Goal: Information Seeking & Learning: Learn about a topic

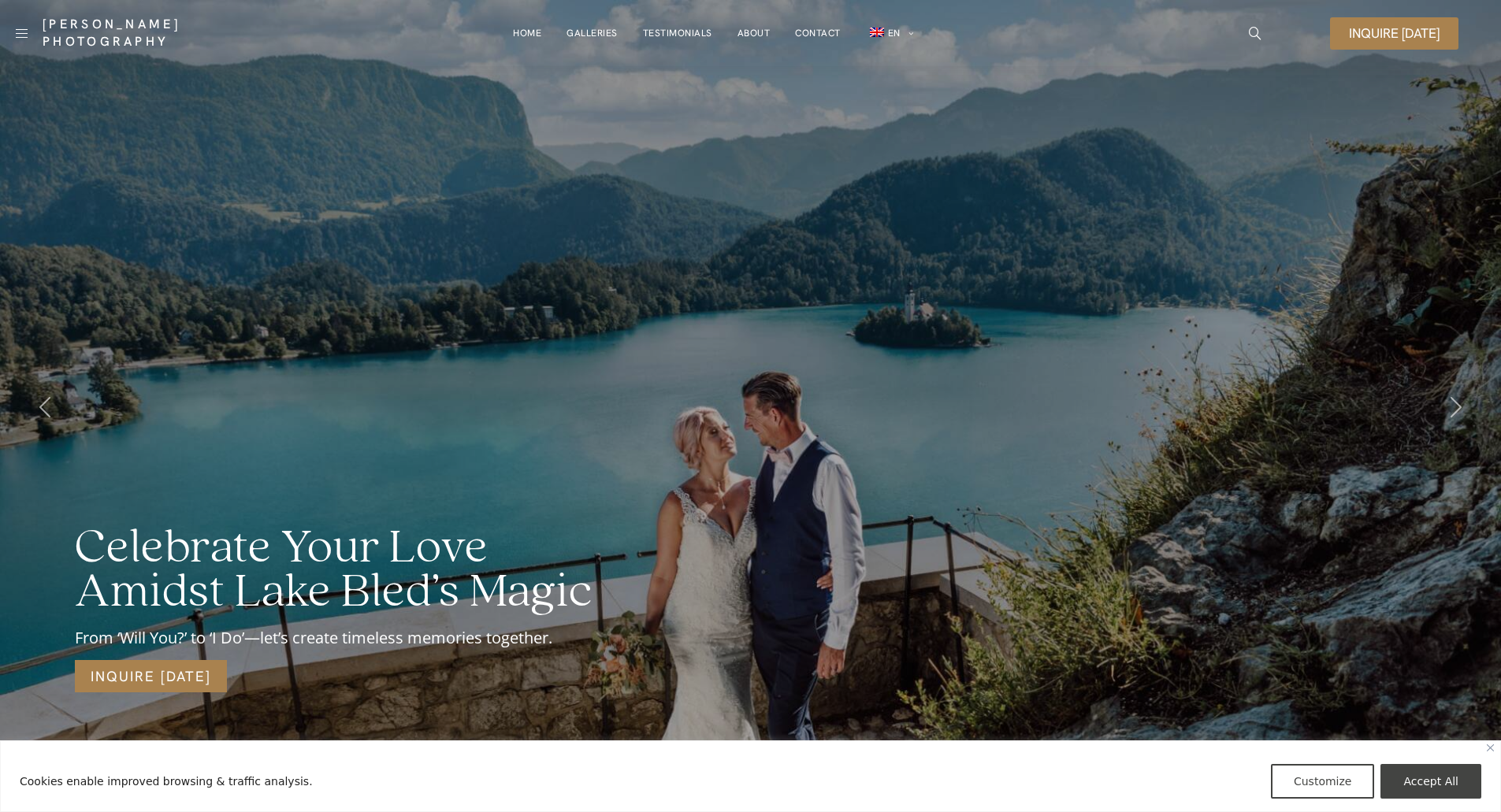
click at [816, 212] on div "Celebrate Your Love Amidst Lake Bled’s Magic From ‘Will You?’ to ‘I Do’—let’s c…" at bounding box center [750, 406] width 1501 height 812
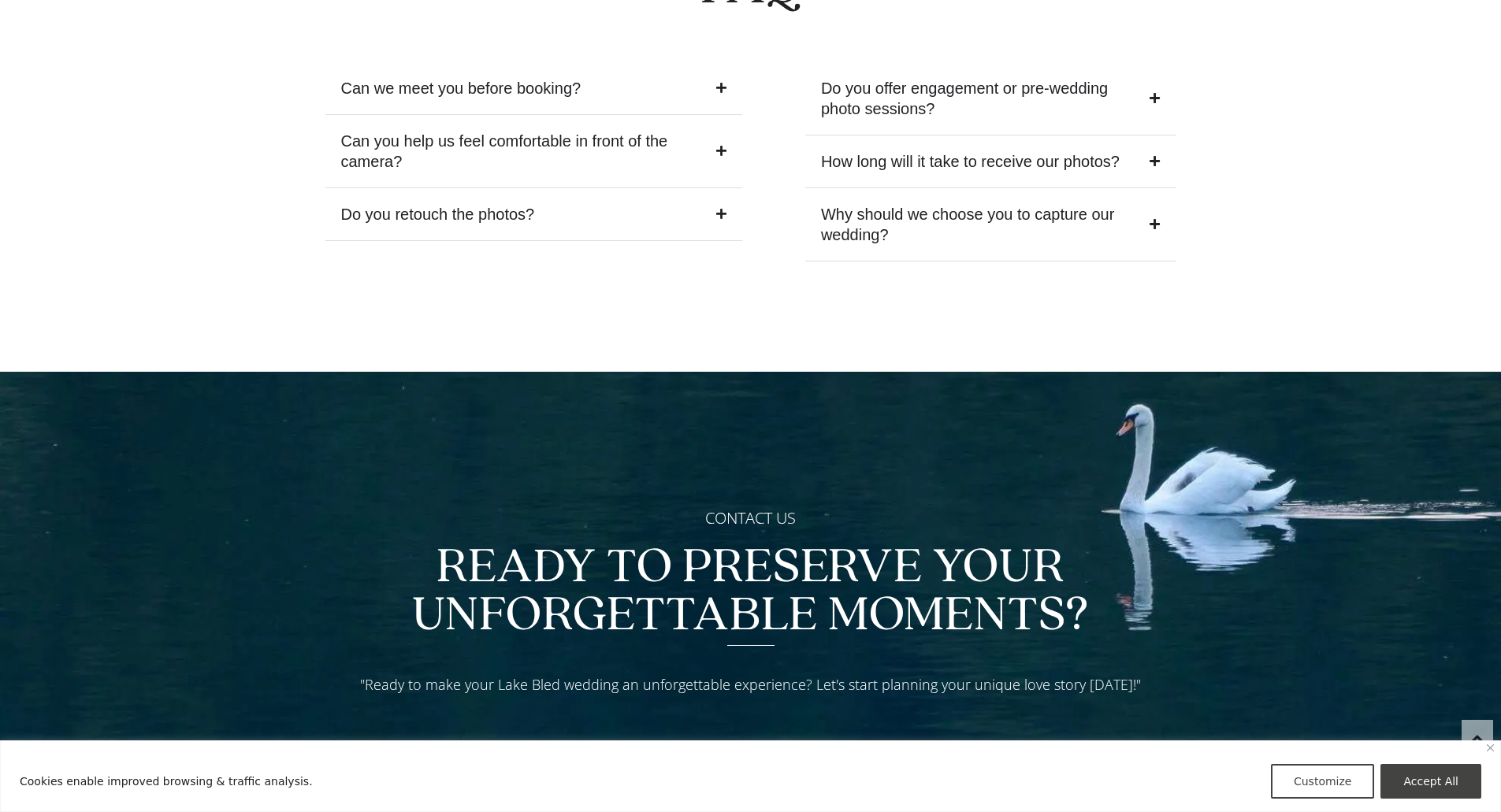
scroll to position [6749, 0]
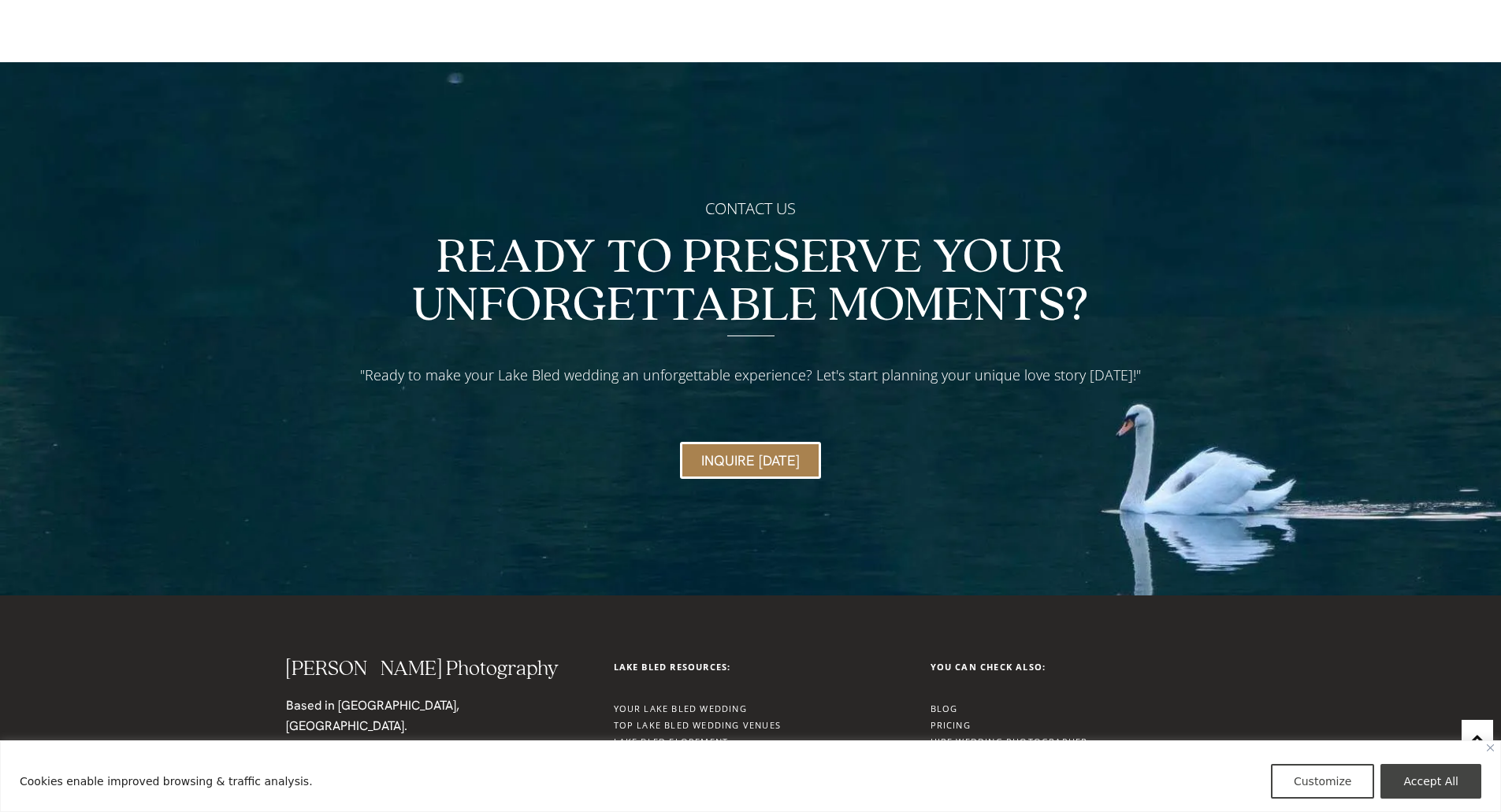
click at [690, 736] on link "Lake Bled Elopement" at bounding box center [671, 741] width 115 height 12
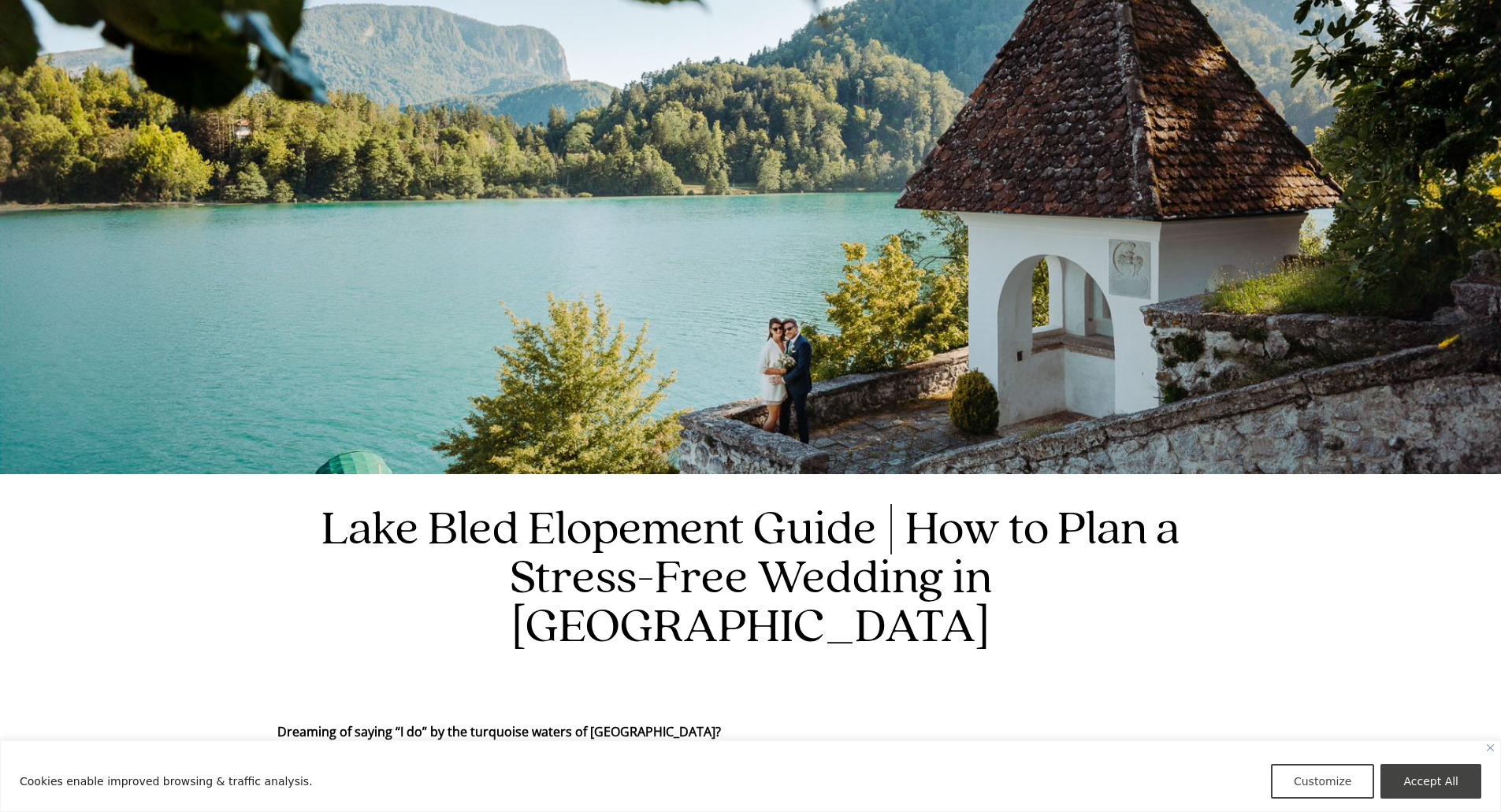
scroll to position [394, 0]
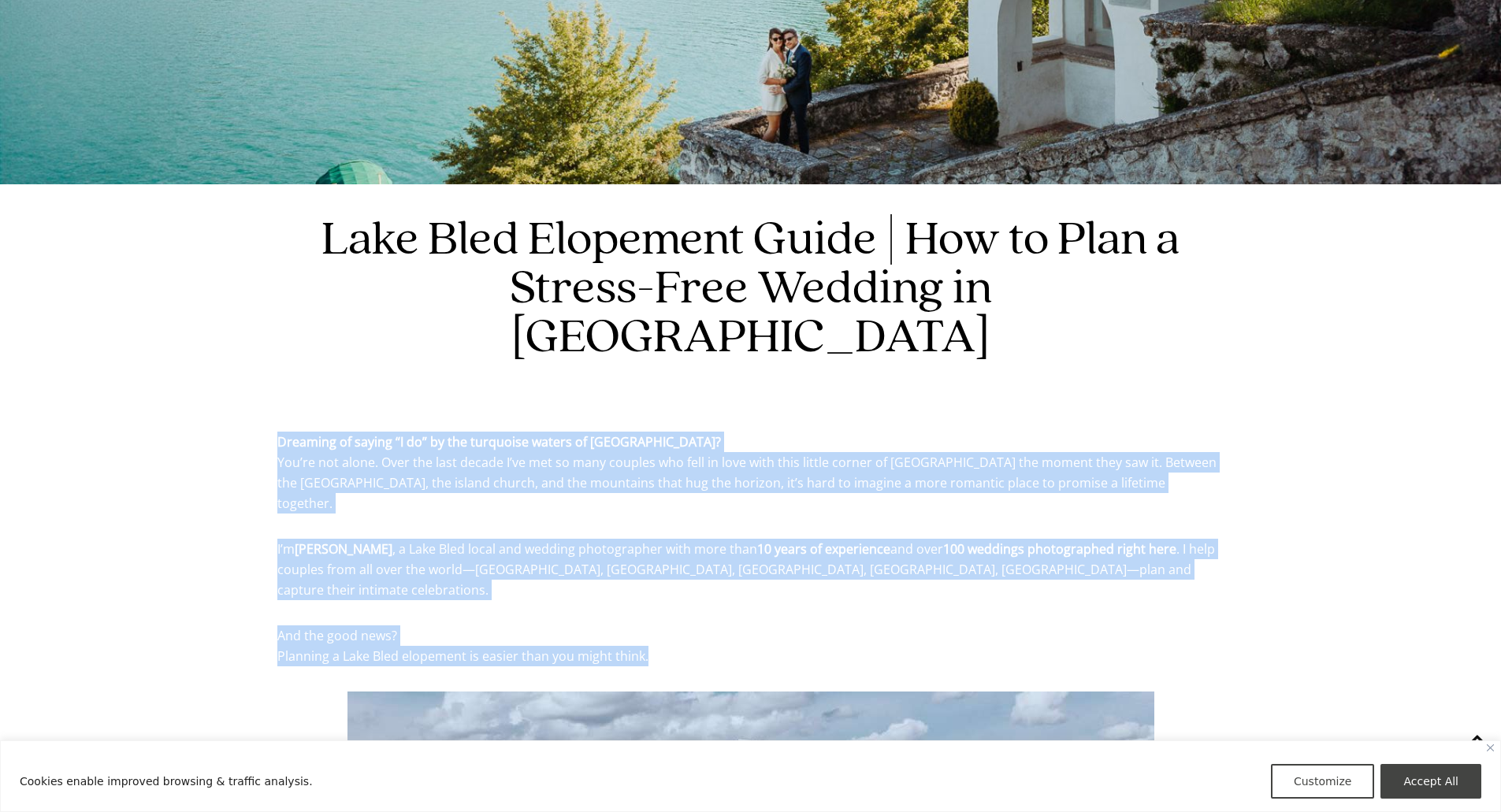
drag, startPoint x: 276, startPoint y: 390, endPoint x: 720, endPoint y: 563, distance: 476.5
copy div "Dreaming of saying “I do” by the turquoise waters of Lake Bled? You’re not alon…"
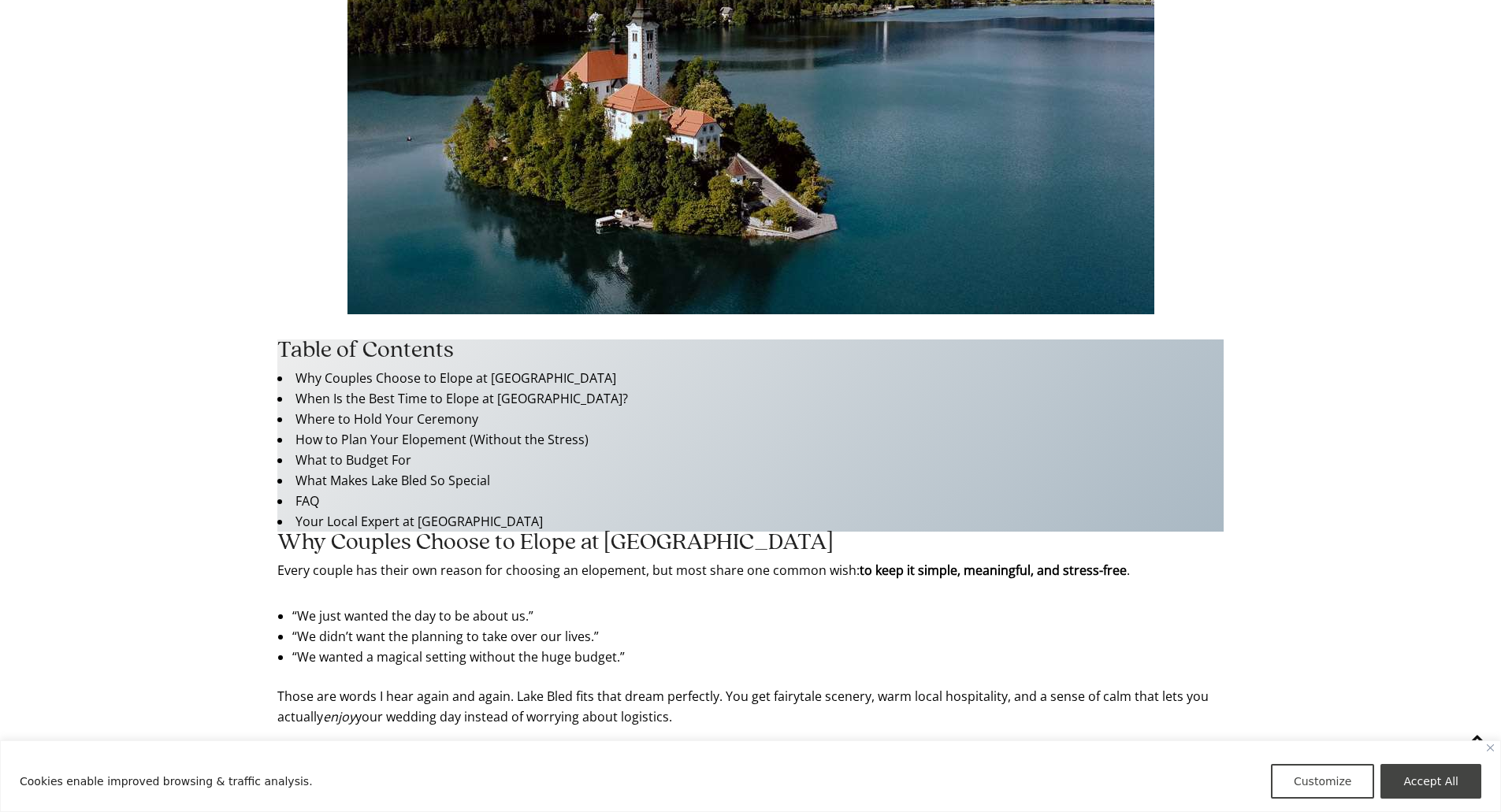
scroll to position [1340, 0]
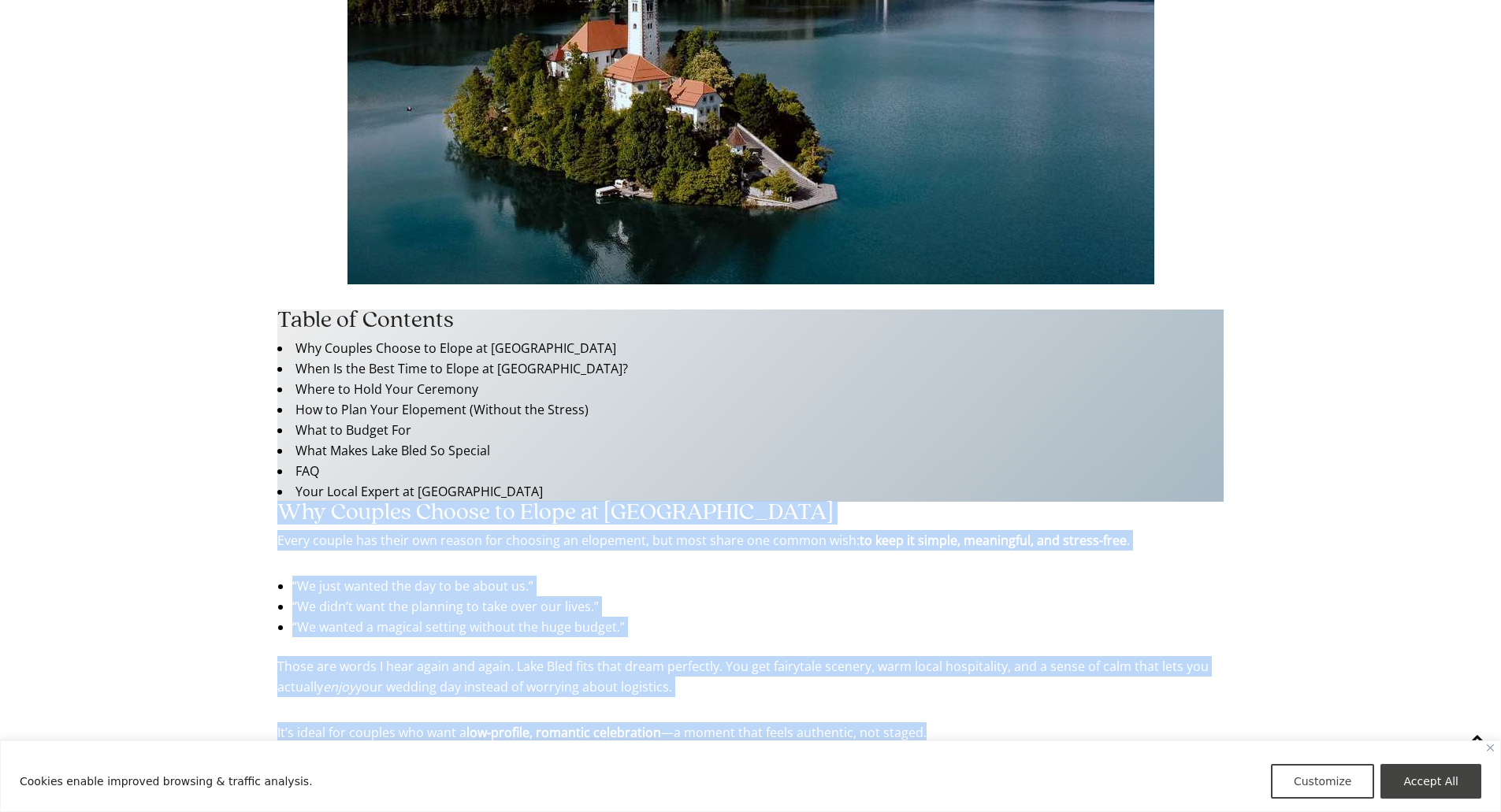
drag, startPoint x: 280, startPoint y: 423, endPoint x: 947, endPoint y: 639, distance: 701.1
copy div "Why Couples Choose to Elope at Lake Bled Every couple has their own reason for …"
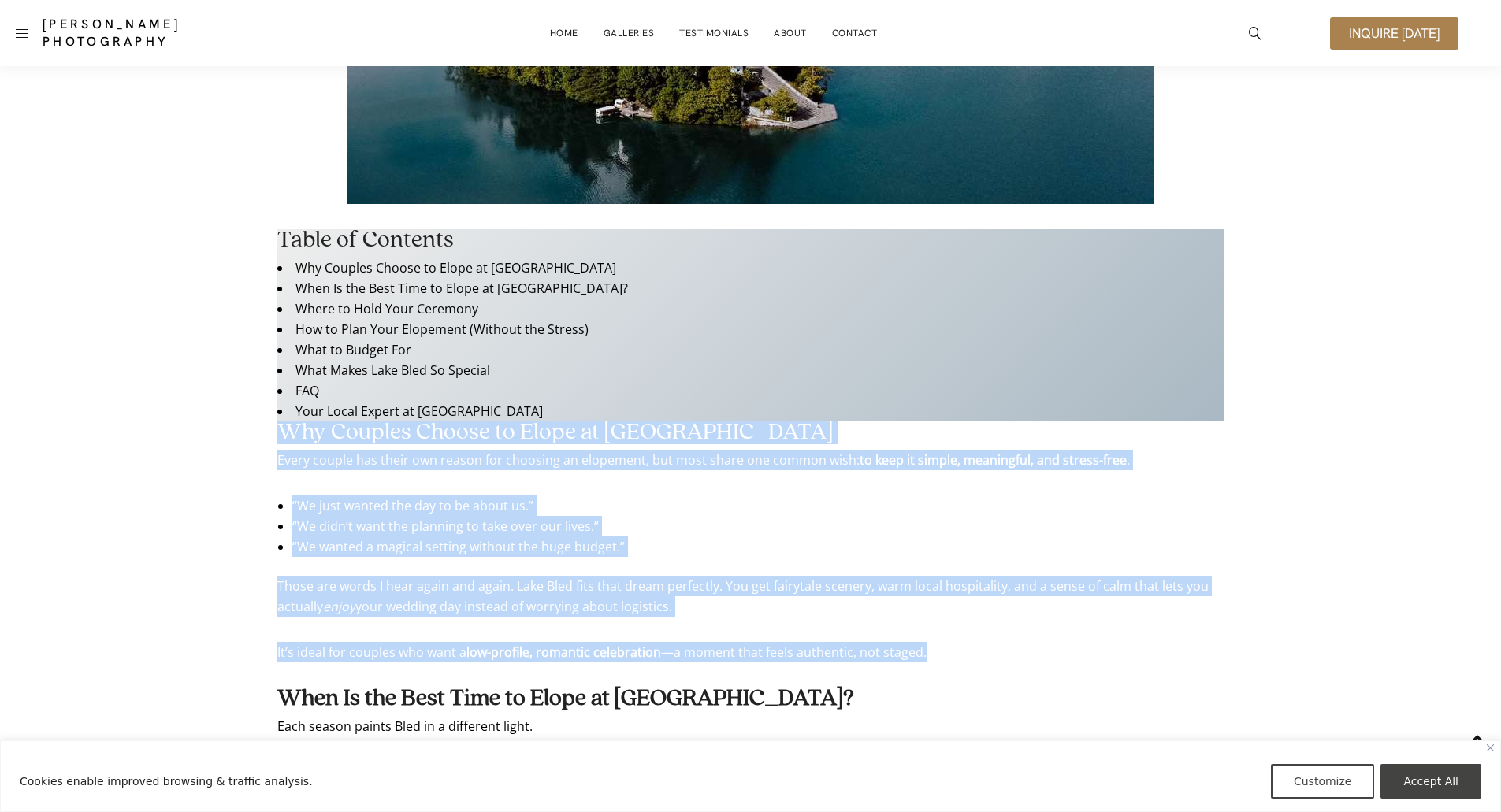
scroll to position [1418, 0]
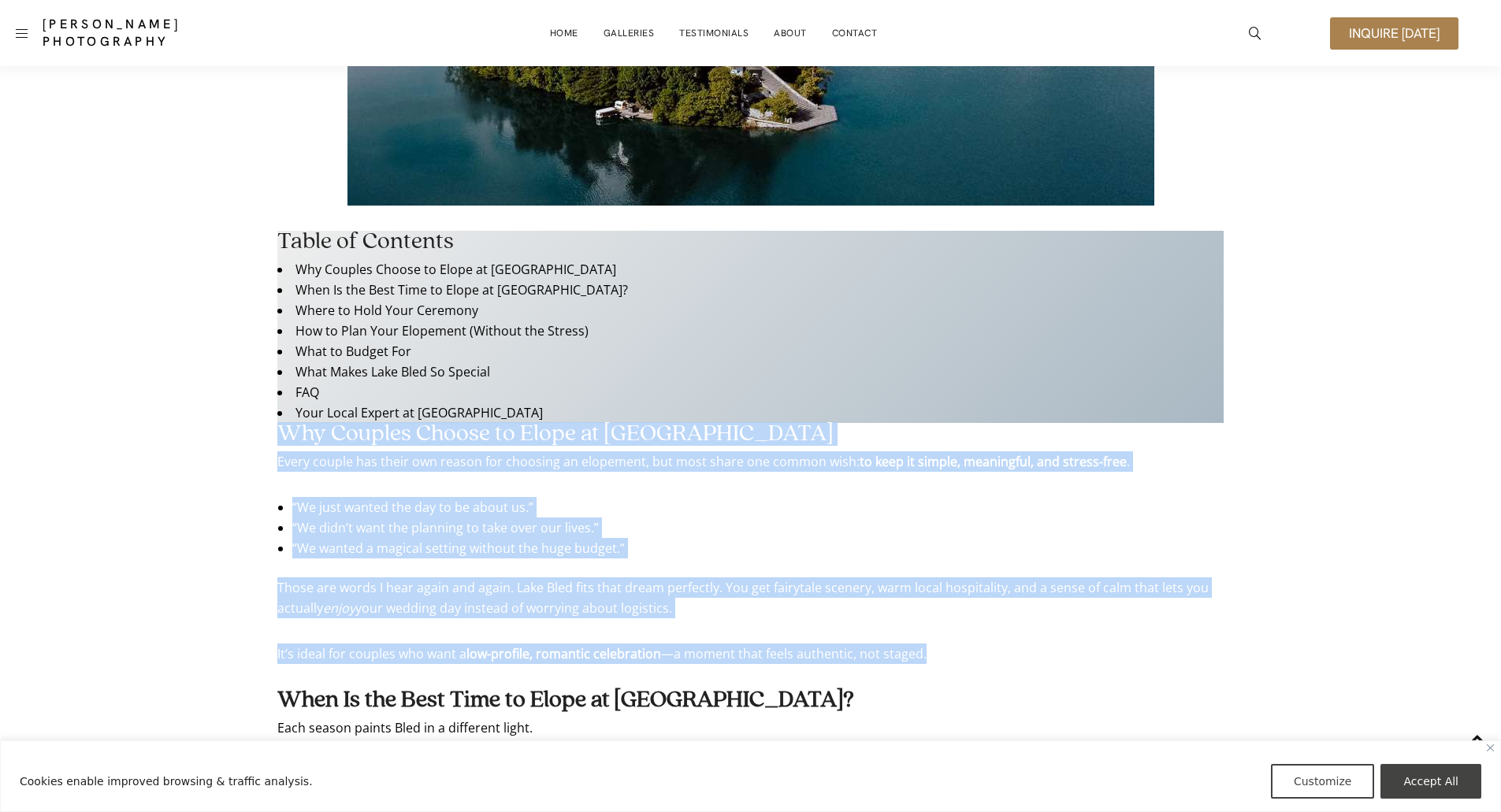
click at [309, 423] on h2 "Why Couples Choose to Elope at Lake Bled" at bounding box center [750, 434] width 946 height 22
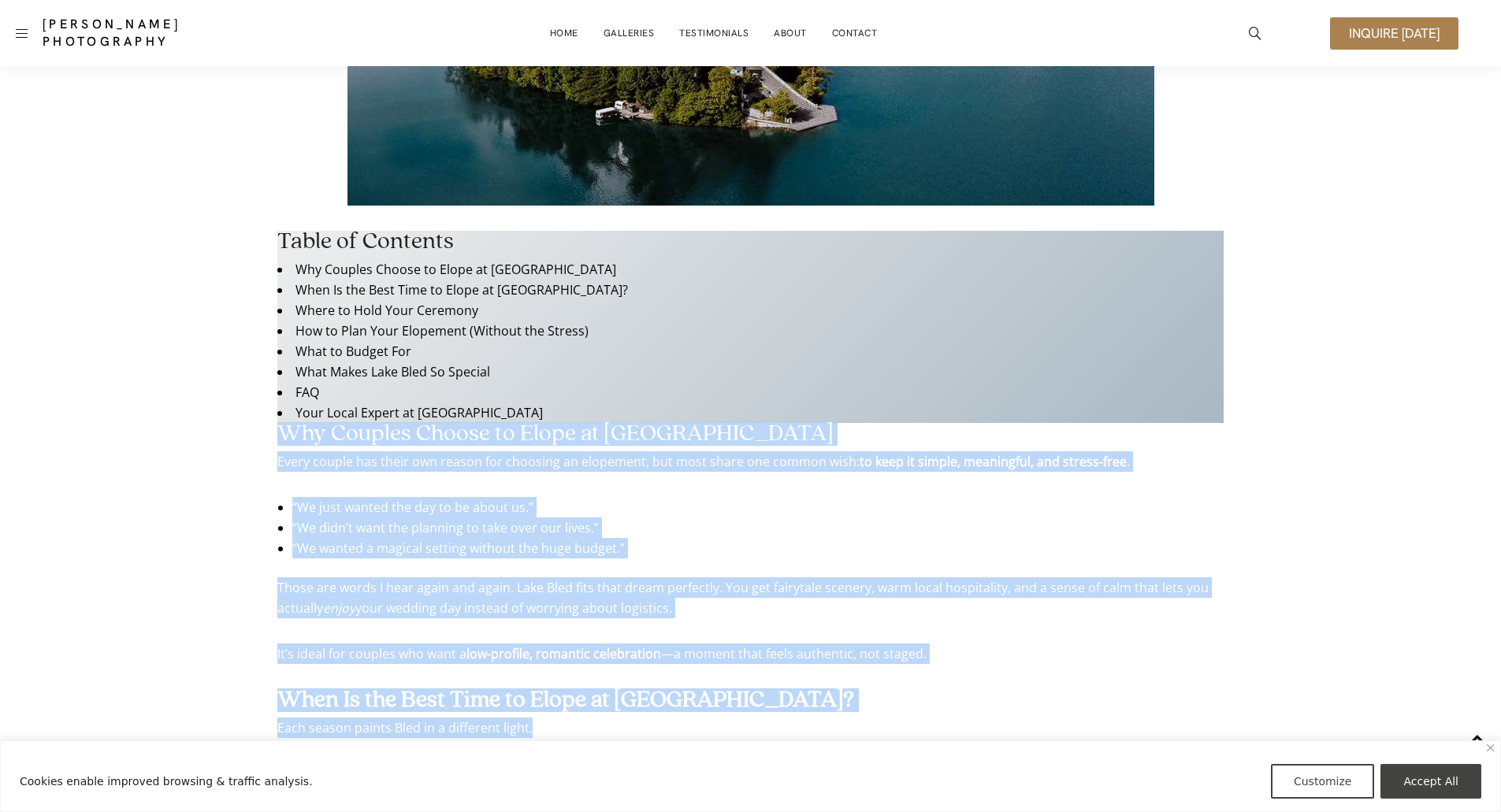
drag, startPoint x: 278, startPoint y: 342, endPoint x: 890, endPoint y: 643, distance: 682.0
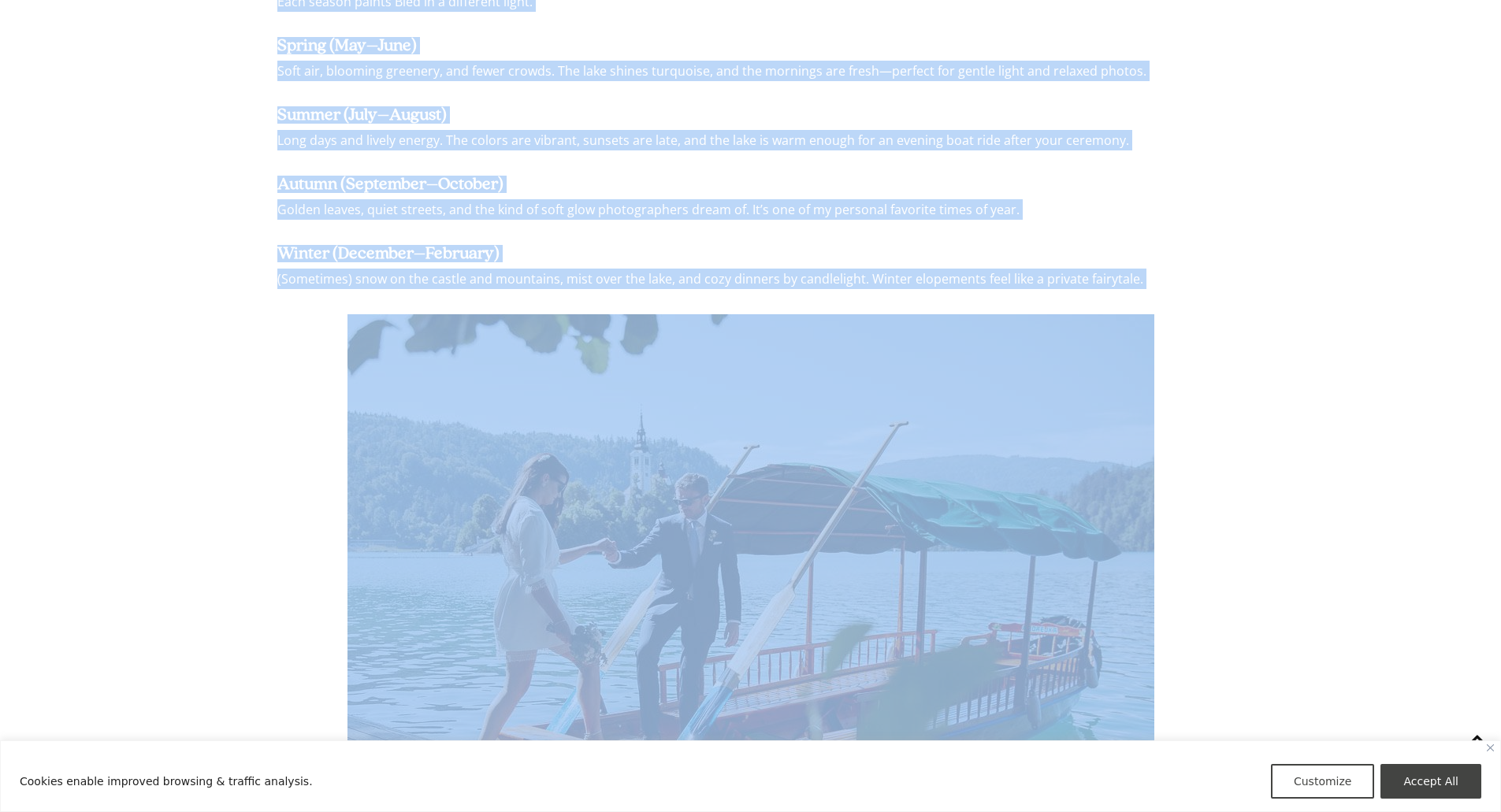
scroll to position [2145, 0]
copy div "Why Couples Choose to Elope at Lake Bled Every couple has their own reason for …"
click at [518, 244] on h3 "Winter (December–February)" at bounding box center [750, 253] width 946 height 18
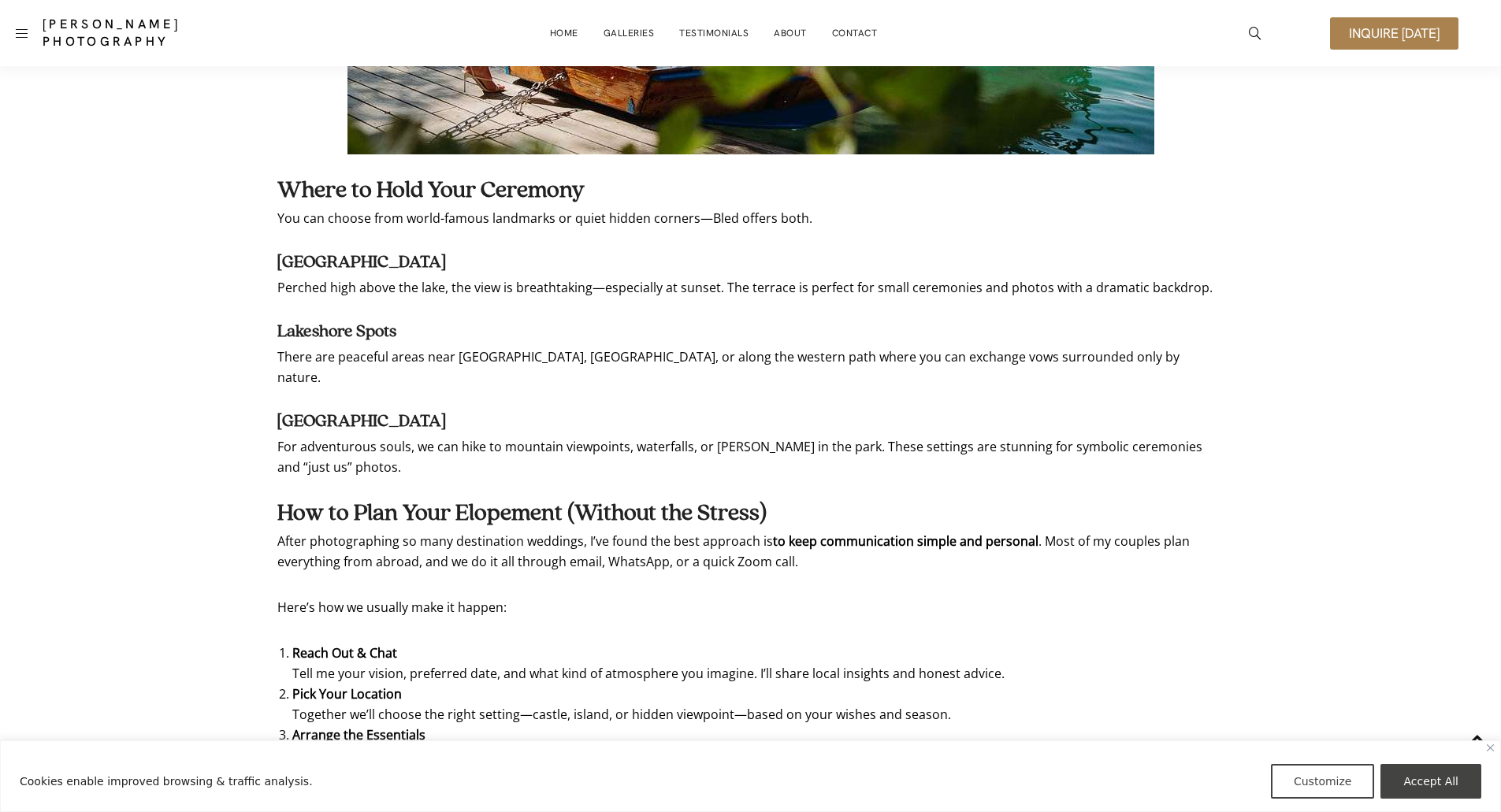
scroll to position [2697, 0]
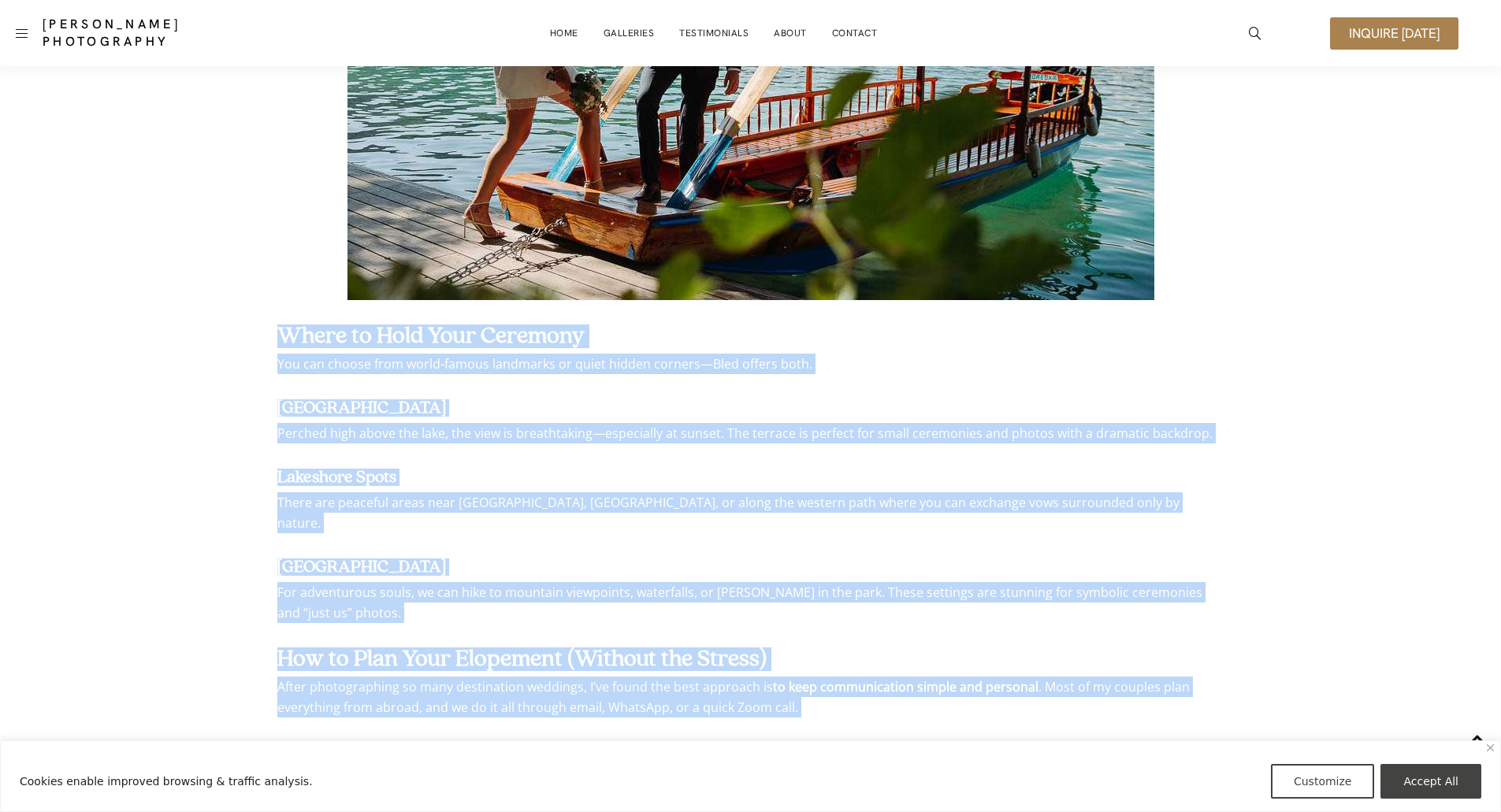
drag, startPoint x: 282, startPoint y: 245, endPoint x: 943, endPoint y: 713, distance: 809.9
click at [943, 713] on div "Dreaming of saying “I do” by the turquoise waters of Lake Bled? You’re not alon…" at bounding box center [750, 651] width 946 height 5108
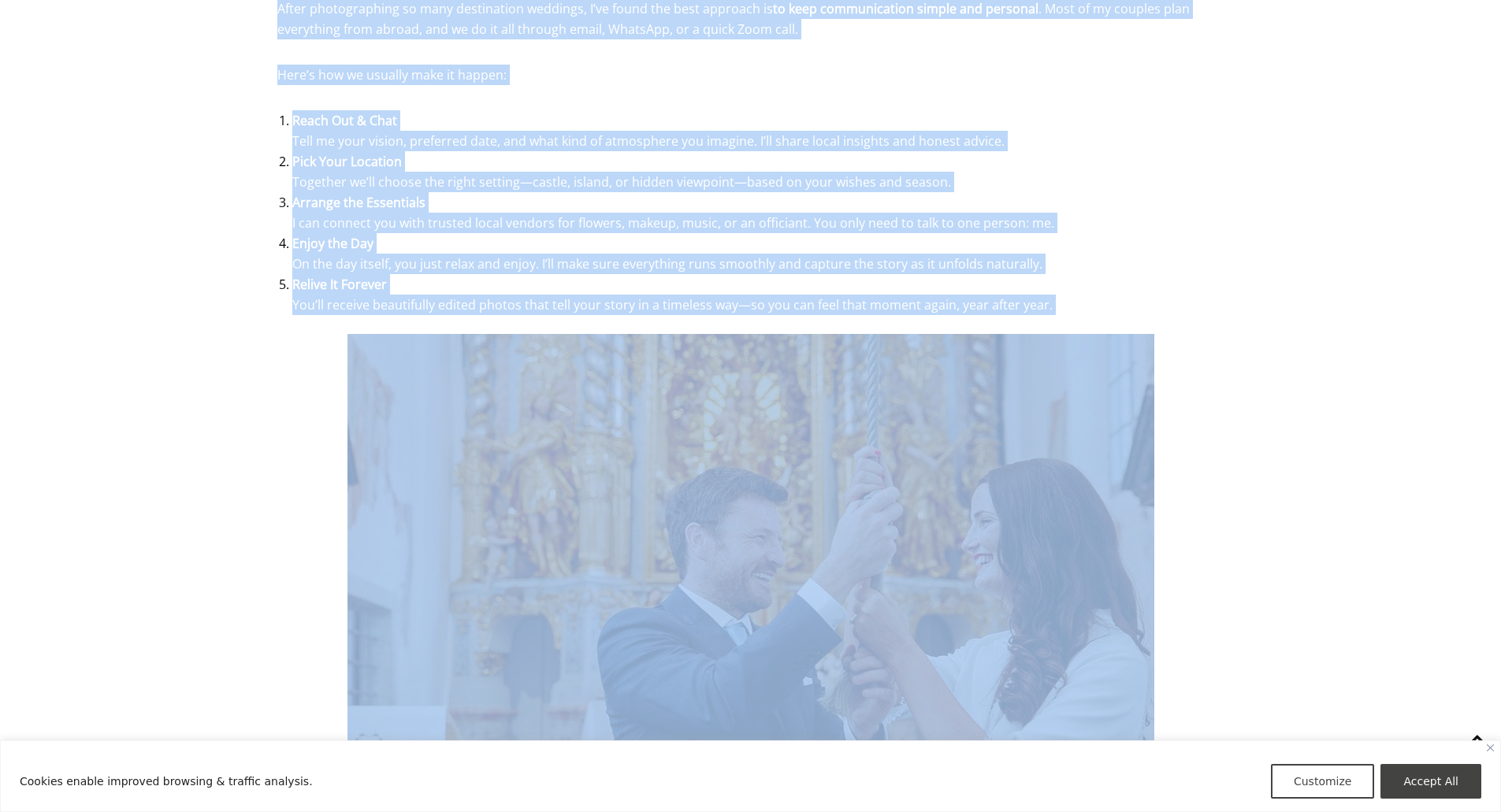
scroll to position [3405, 0]
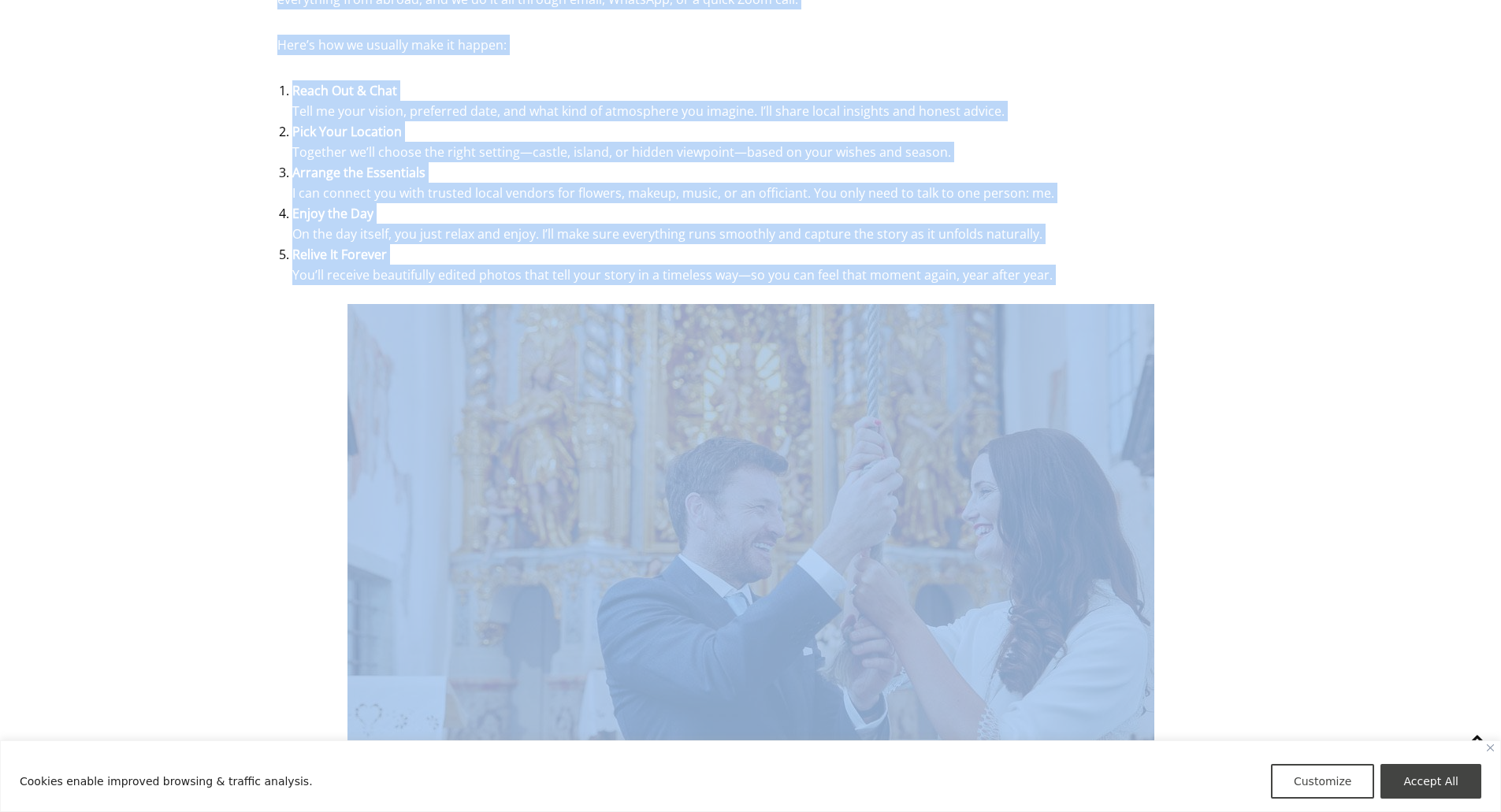
copy div "Where to Hold Your Ceremony You can choose from world-famous landmarks or quiet…"
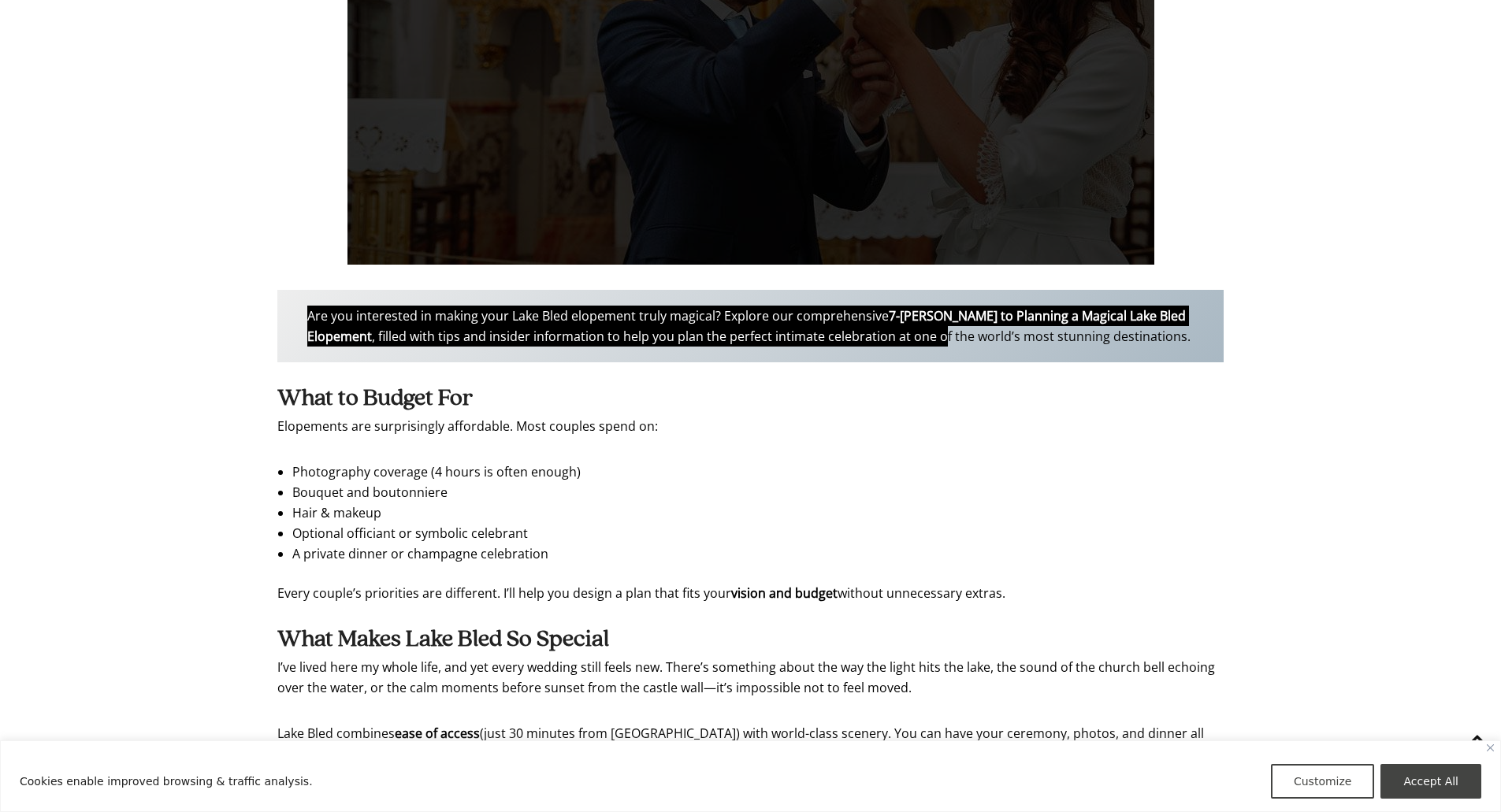
scroll to position [4114, 0]
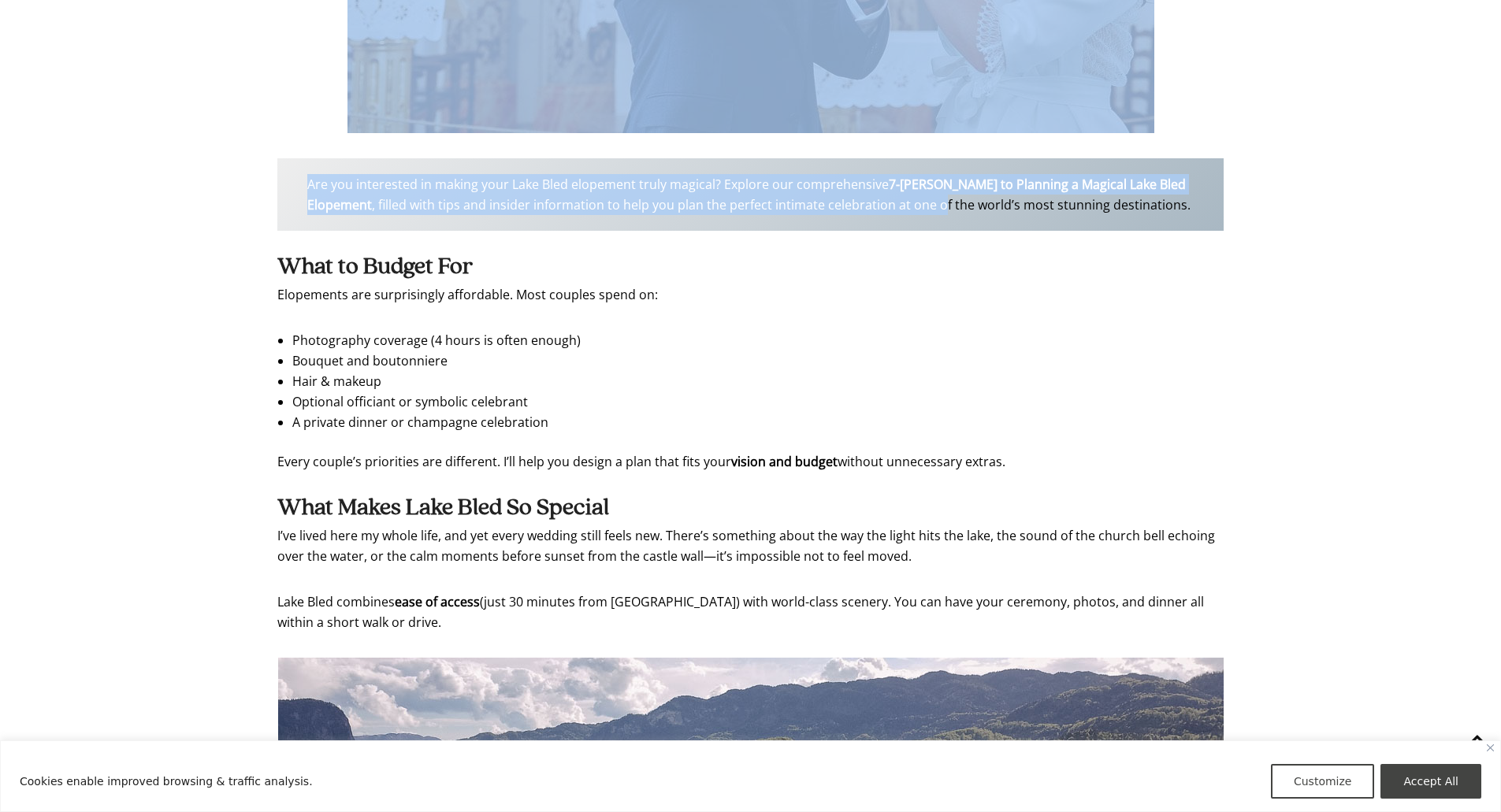
drag, startPoint x: 276, startPoint y: 153, endPoint x: 657, endPoint y: 515, distance: 525.6
copy div "What to Budget For Elopements are surprisingly affordable. Most couples spend o…"
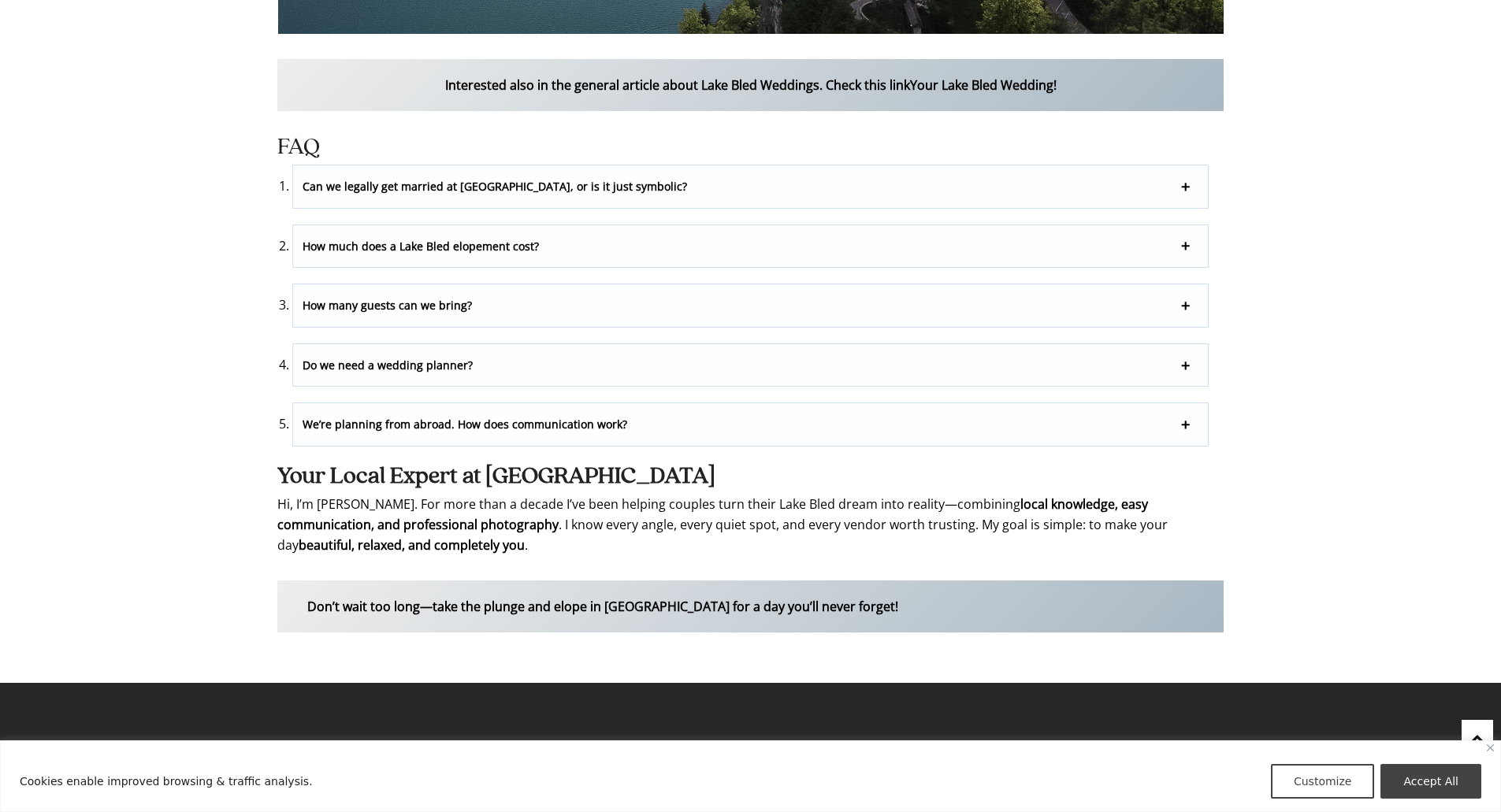
scroll to position [5296, 0]
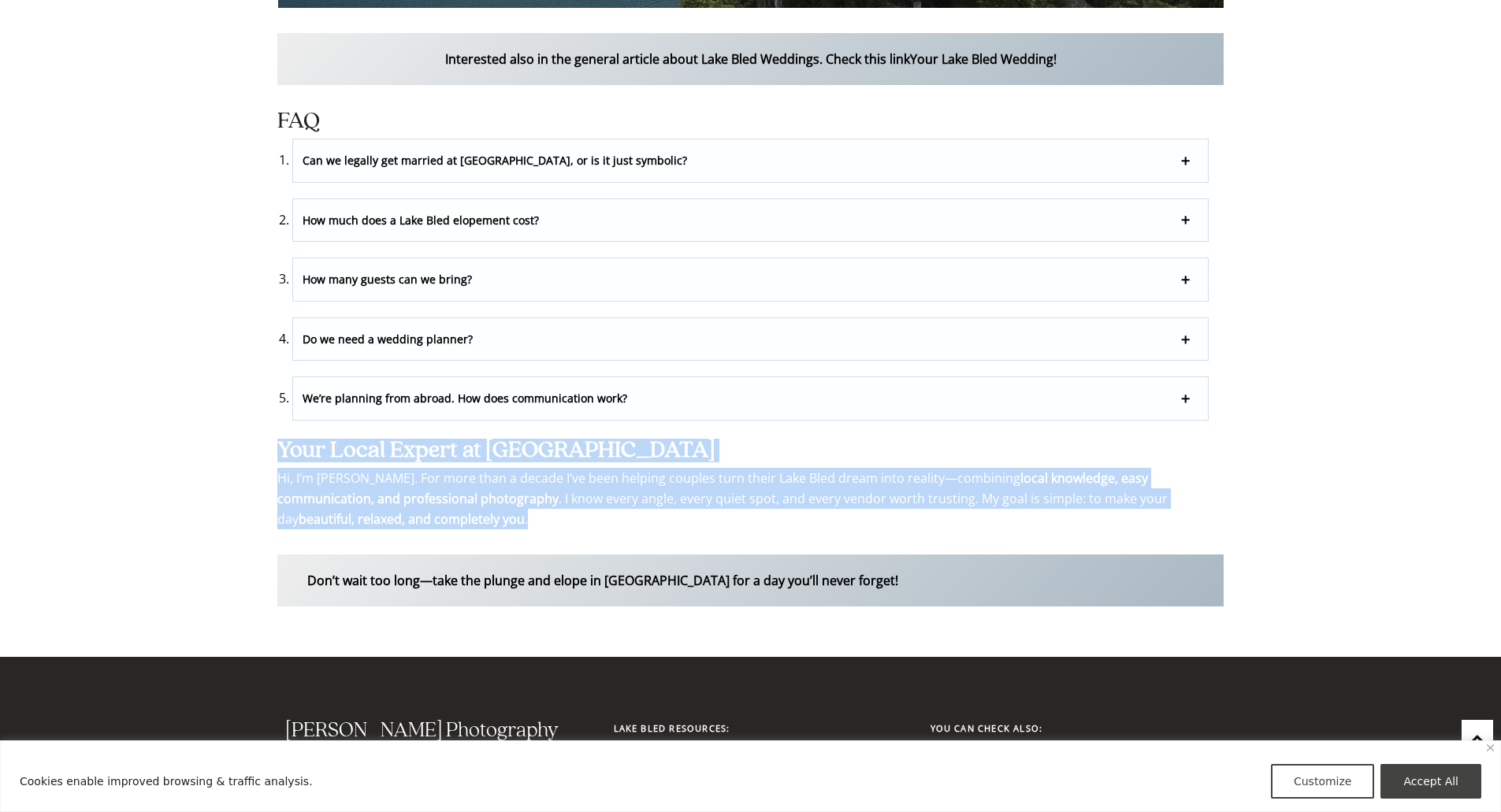
drag, startPoint x: 280, startPoint y: 334, endPoint x: 617, endPoint y: 414, distance: 346.4
copy div "Your Local Expert at Lake Bled Hi, I’m Damian Pristov. For more than a decade I…"
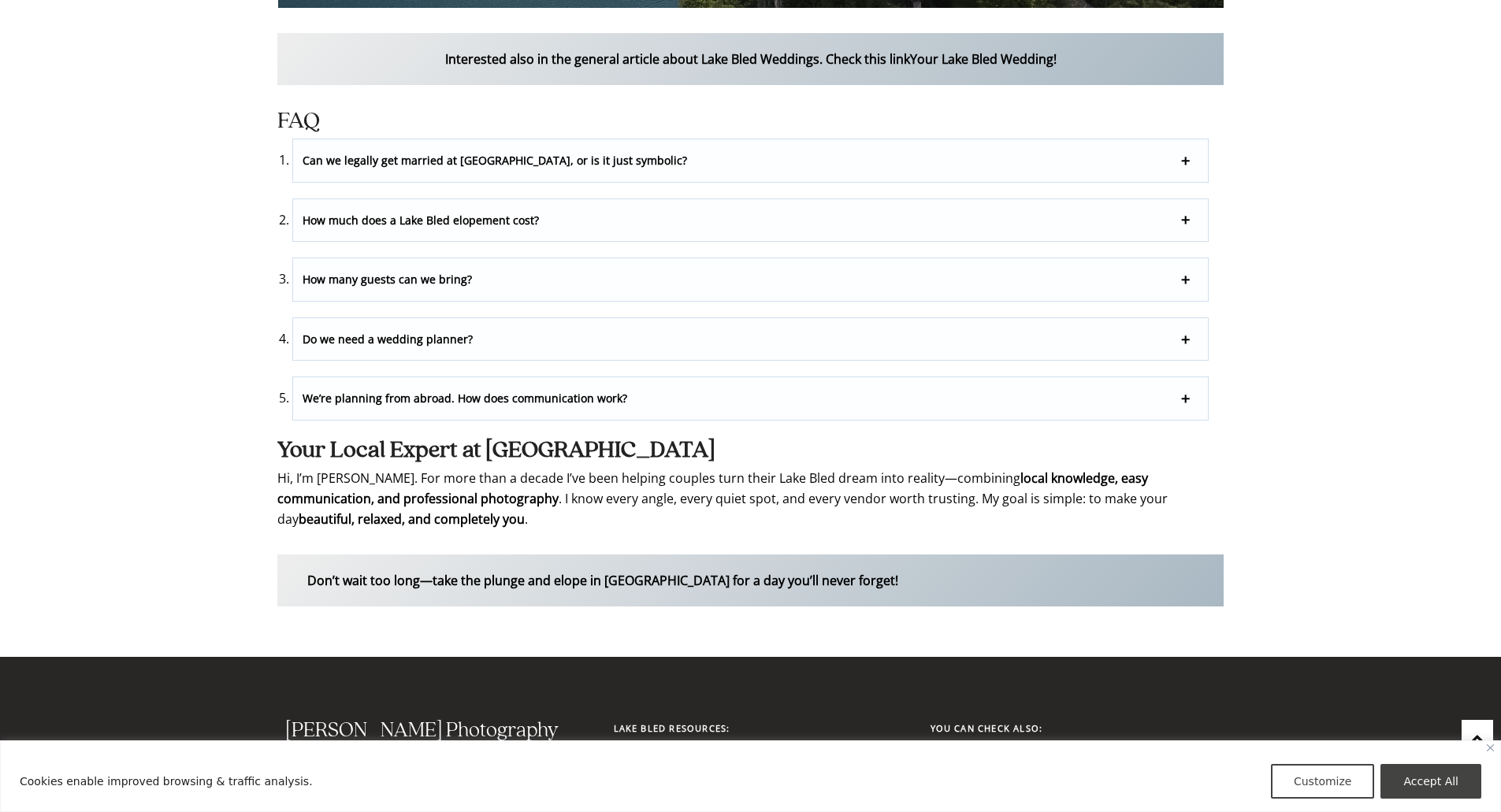
click at [812, 555] on p "Don’t wait too long—take the plunge and elope in Lake Bled for a day you’ll nev…" at bounding box center [750, 580] width 946 height 52
drag, startPoint x: 308, startPoint y: 464, endPoint x: 881, endPoint y: 457, distance: 573.0
click at [881, 555] on p "Don’t wait too long—take the plunge and elope in Lake Bled for a day you’ll nev…" at bounding box center [750, 580] width 946 height 52
copy strong "Don’t wait too long—take the plunge and elope in Lake Bled for a day you’ll nev…"
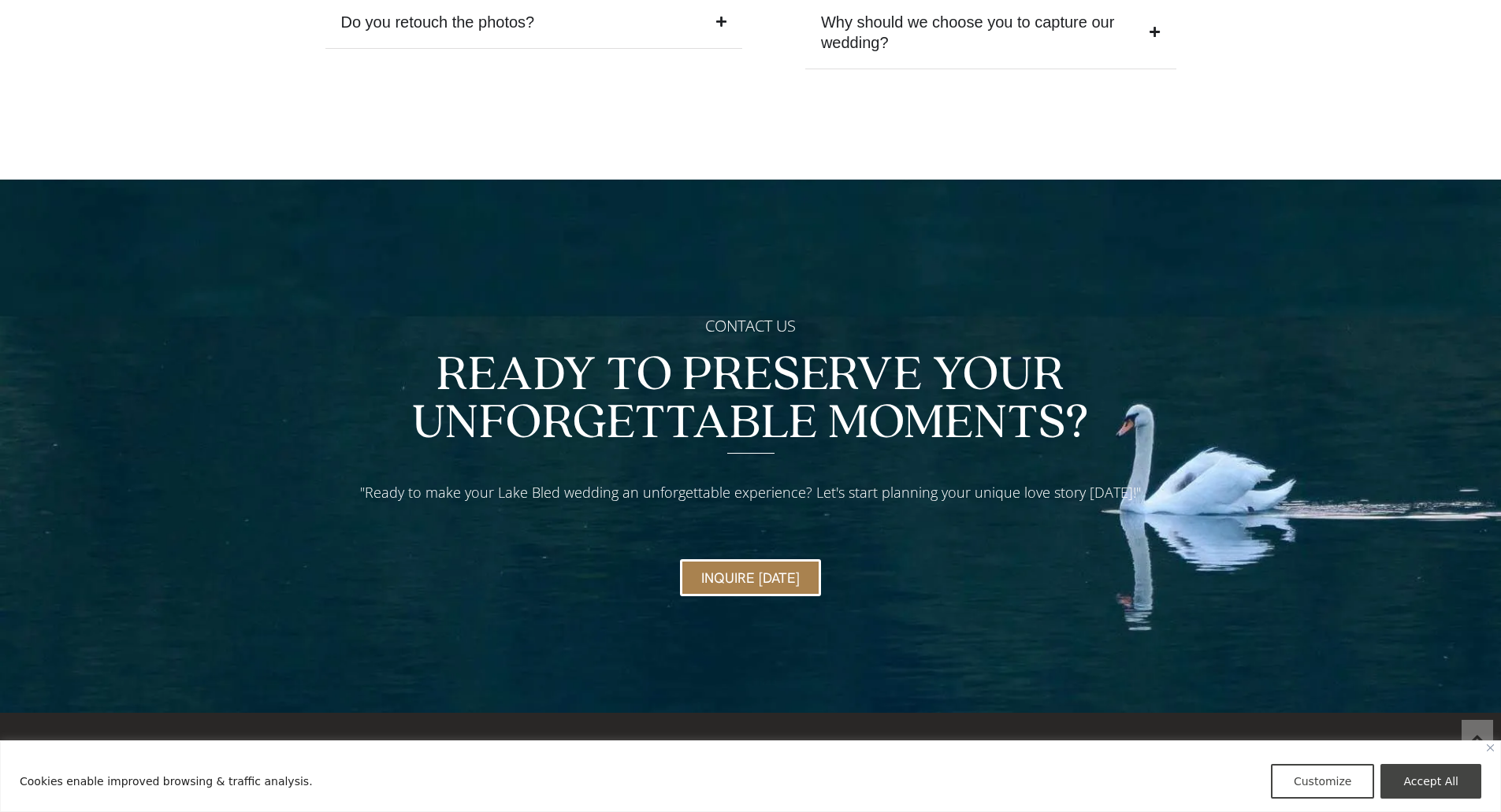
scroll to position [6749, 0]
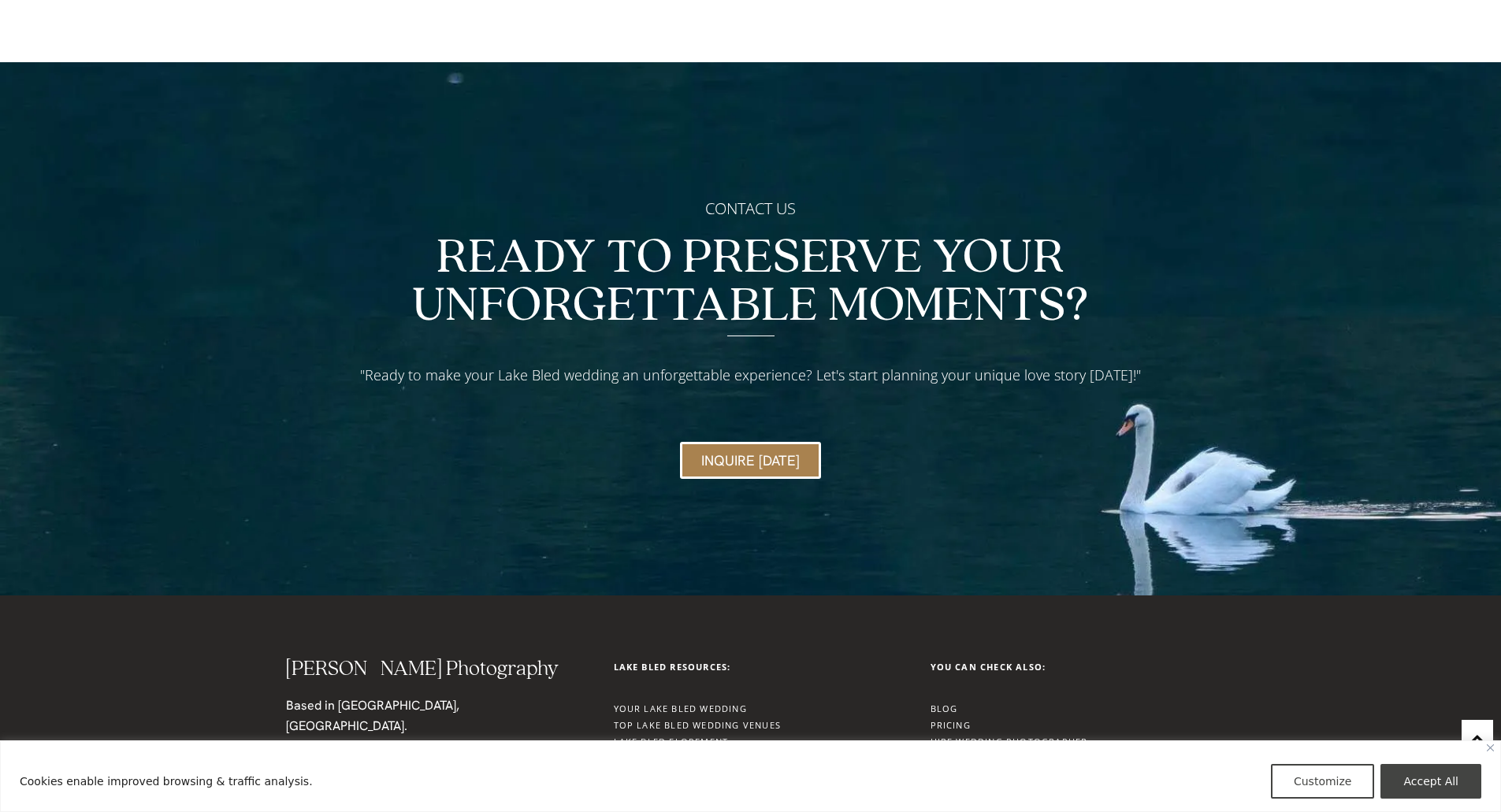
click at [670, 786] on link "Lake Bled Images" at bounding box center [660, 791] width 93 height 12
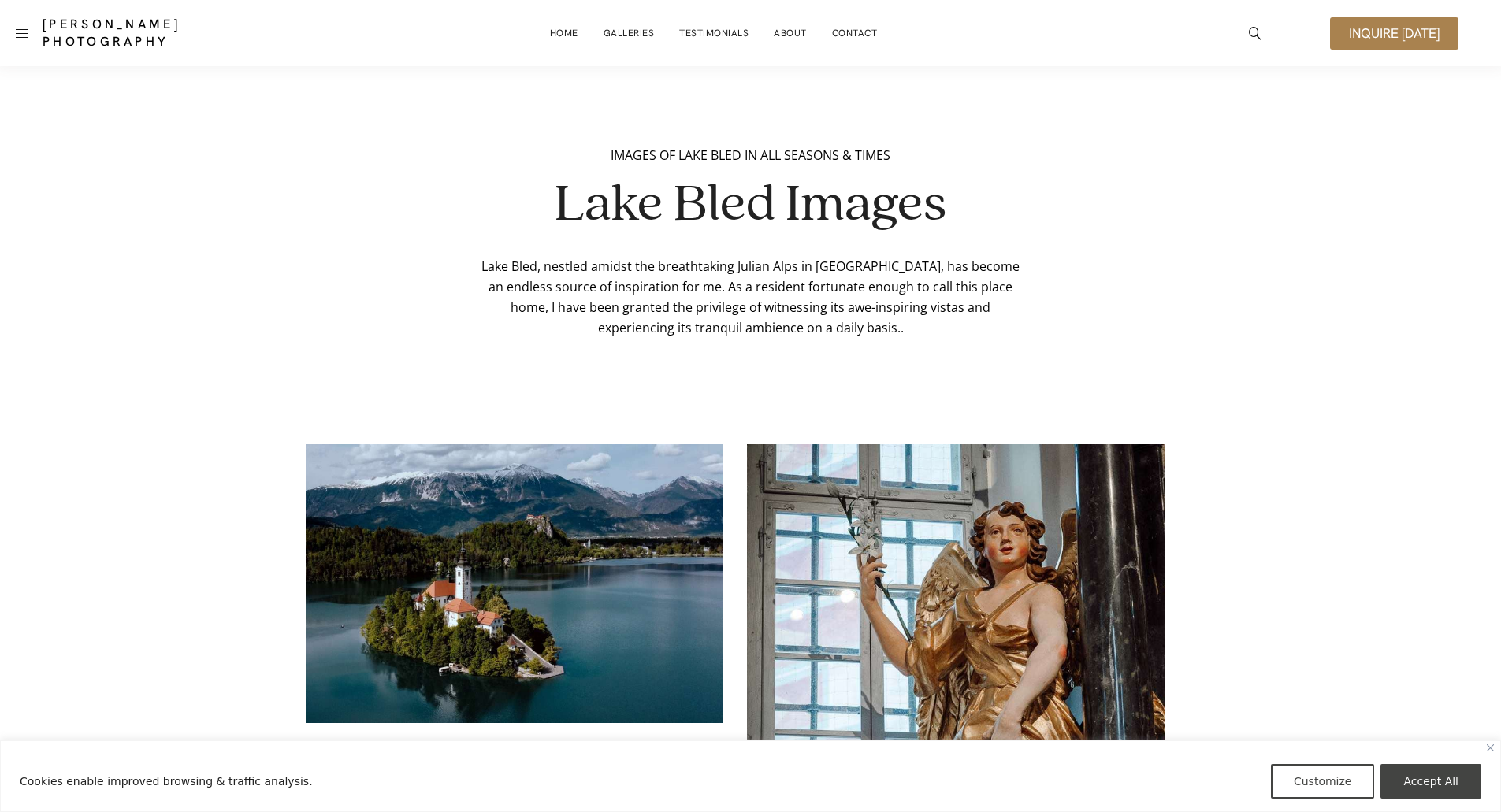
click at [203, 186] on div "Images of Lake Bled in All Seasons & Times Lake Bled Images Lake Bled, nestled …" at bounding box center [750, 241] width 1501 height 351
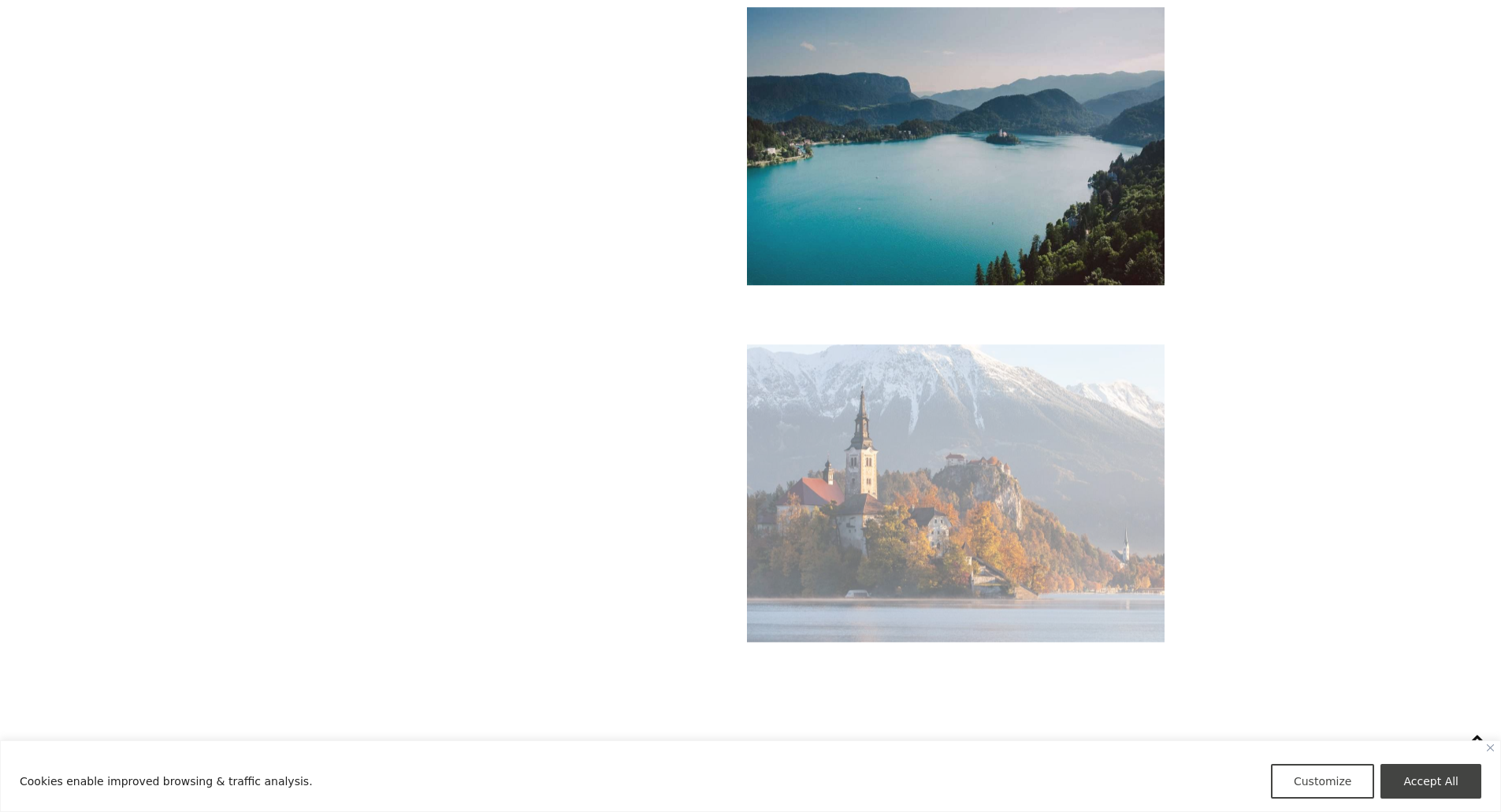
scroll to position [4201, 0]
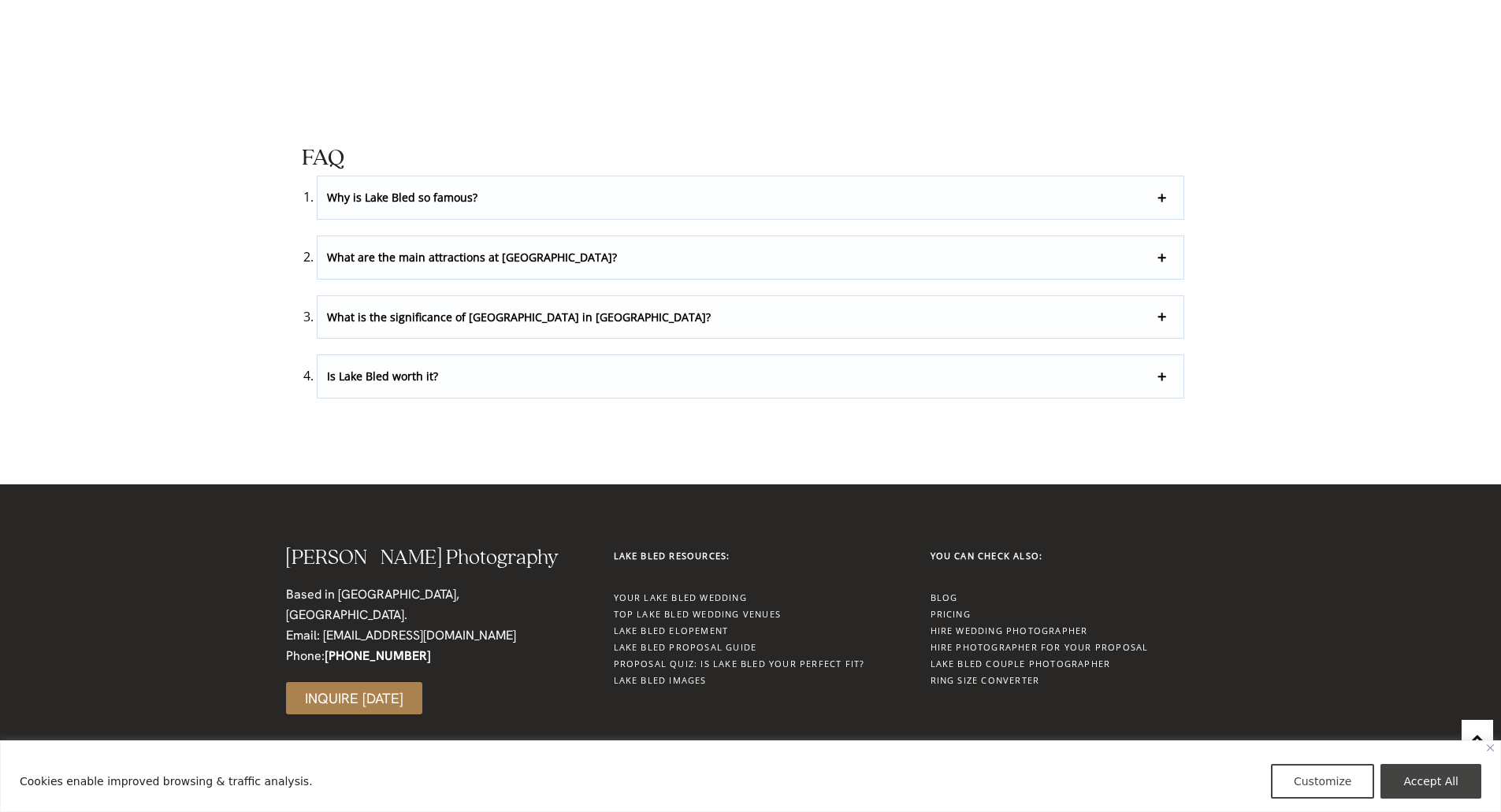
click at [404, 194] on p "Why is Lake Bled so famous?" at bounding box center [750, 197] width 866 height 42
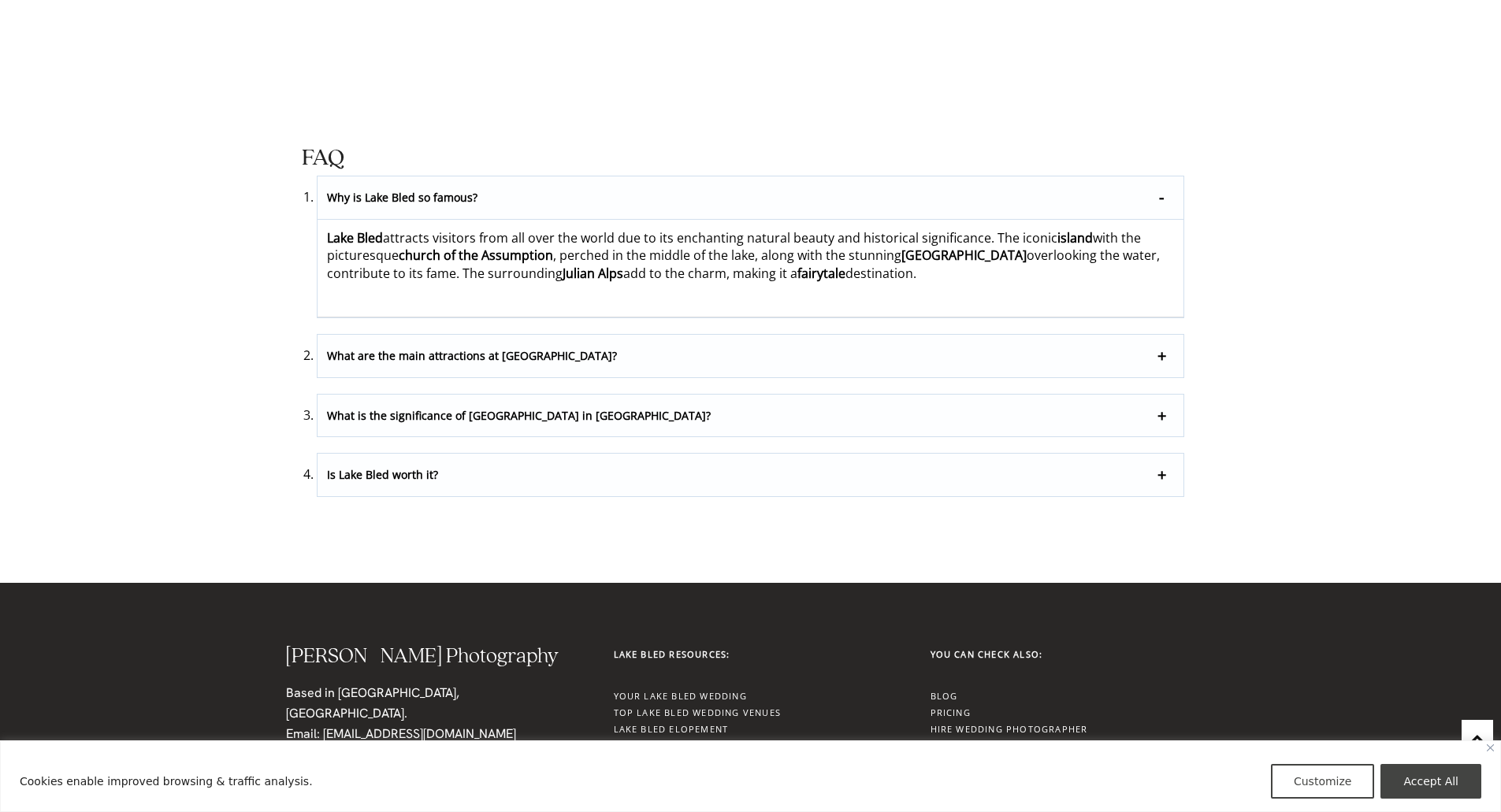
click at [404, 194] on p "Why is Lake Bled so famous?" at bounding box center [750, 198] width 866 height 43
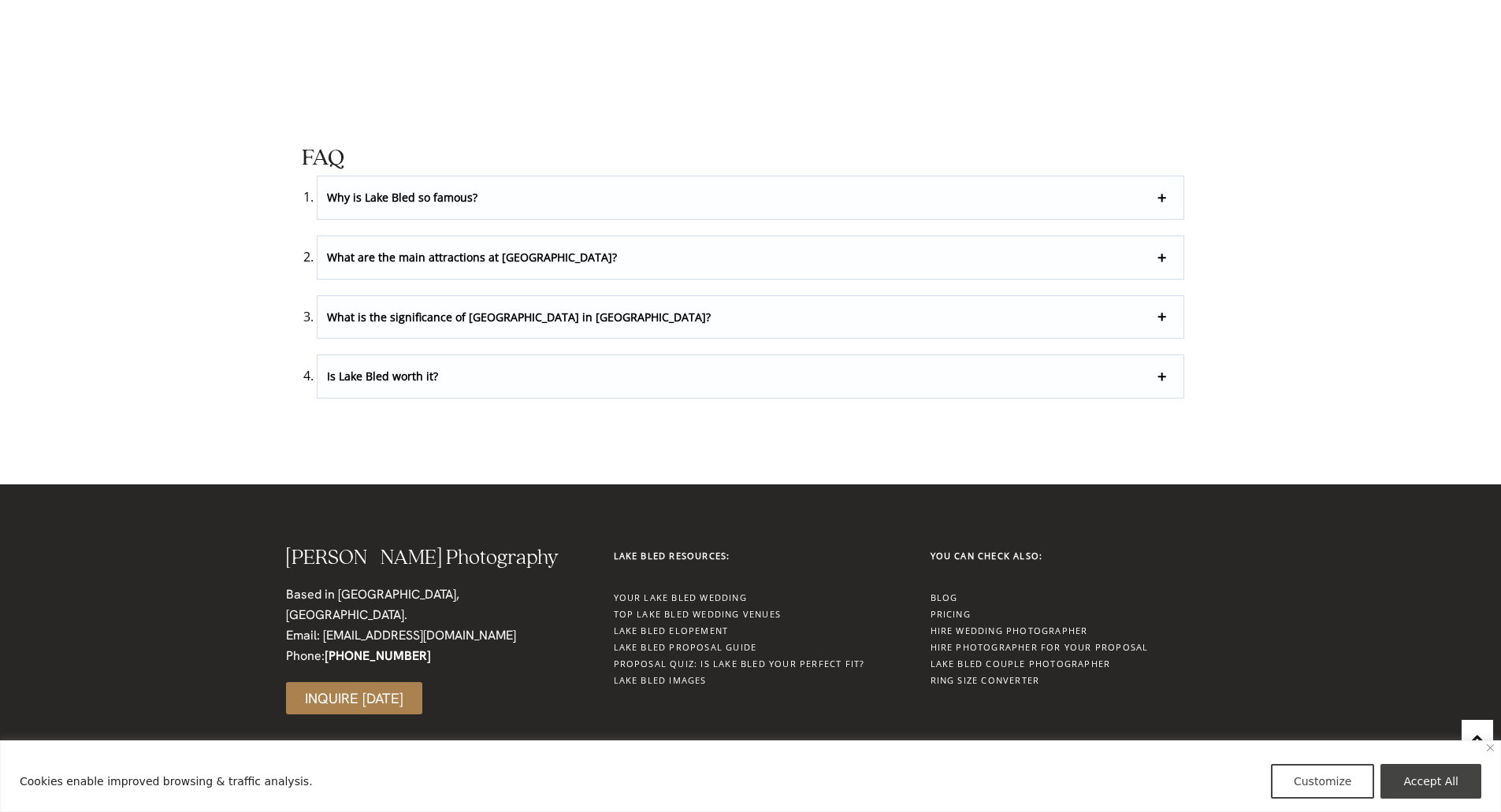
click at [410, 255] on p "What are the main attractions at Lake Bled?" at bounding box center [750, 257] width 866 height 42
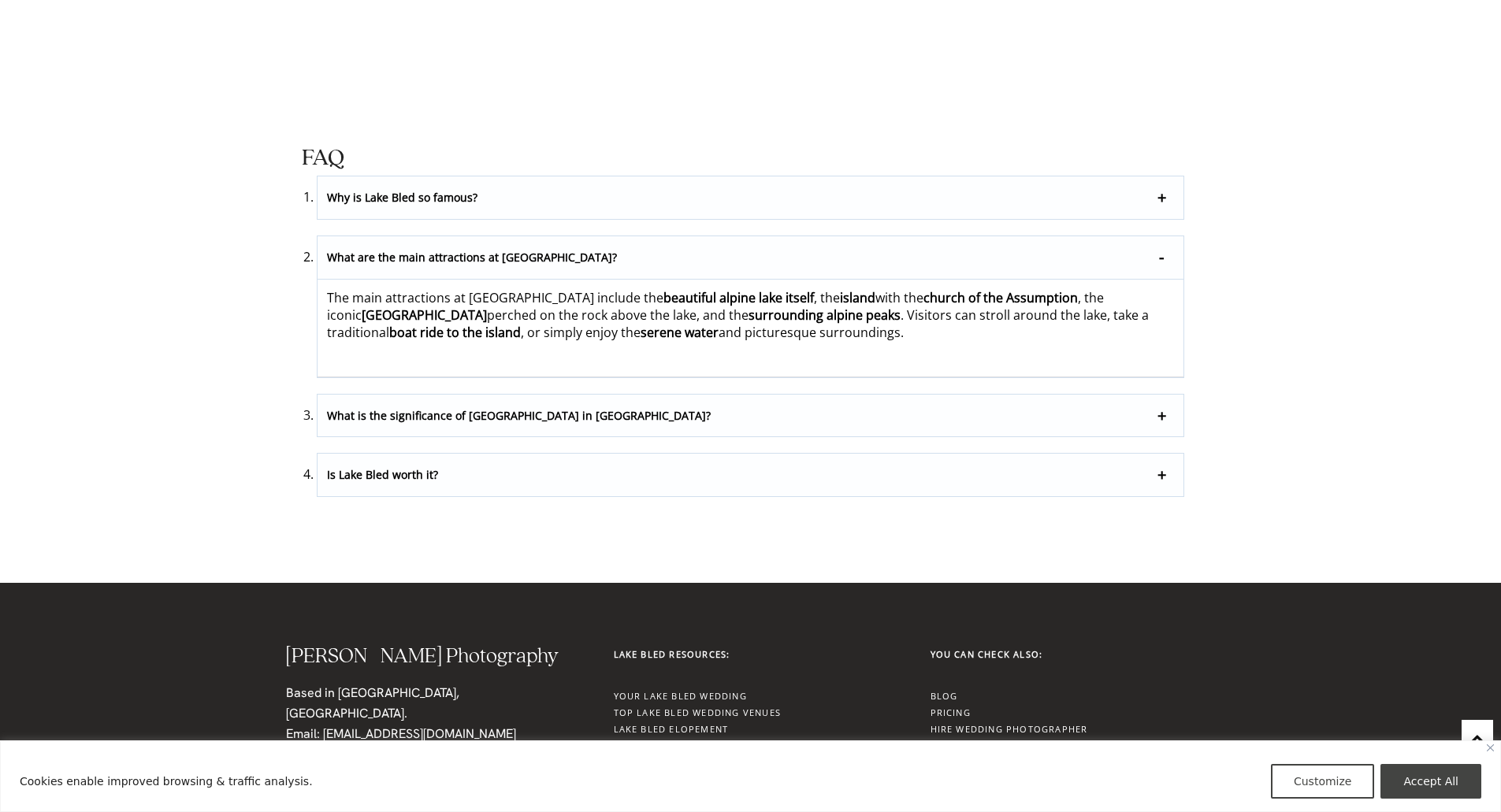
click at [410, 255] on p "What are the main attractions at Lake Bled?" at bounding box center [750, 258] width 866 height 43
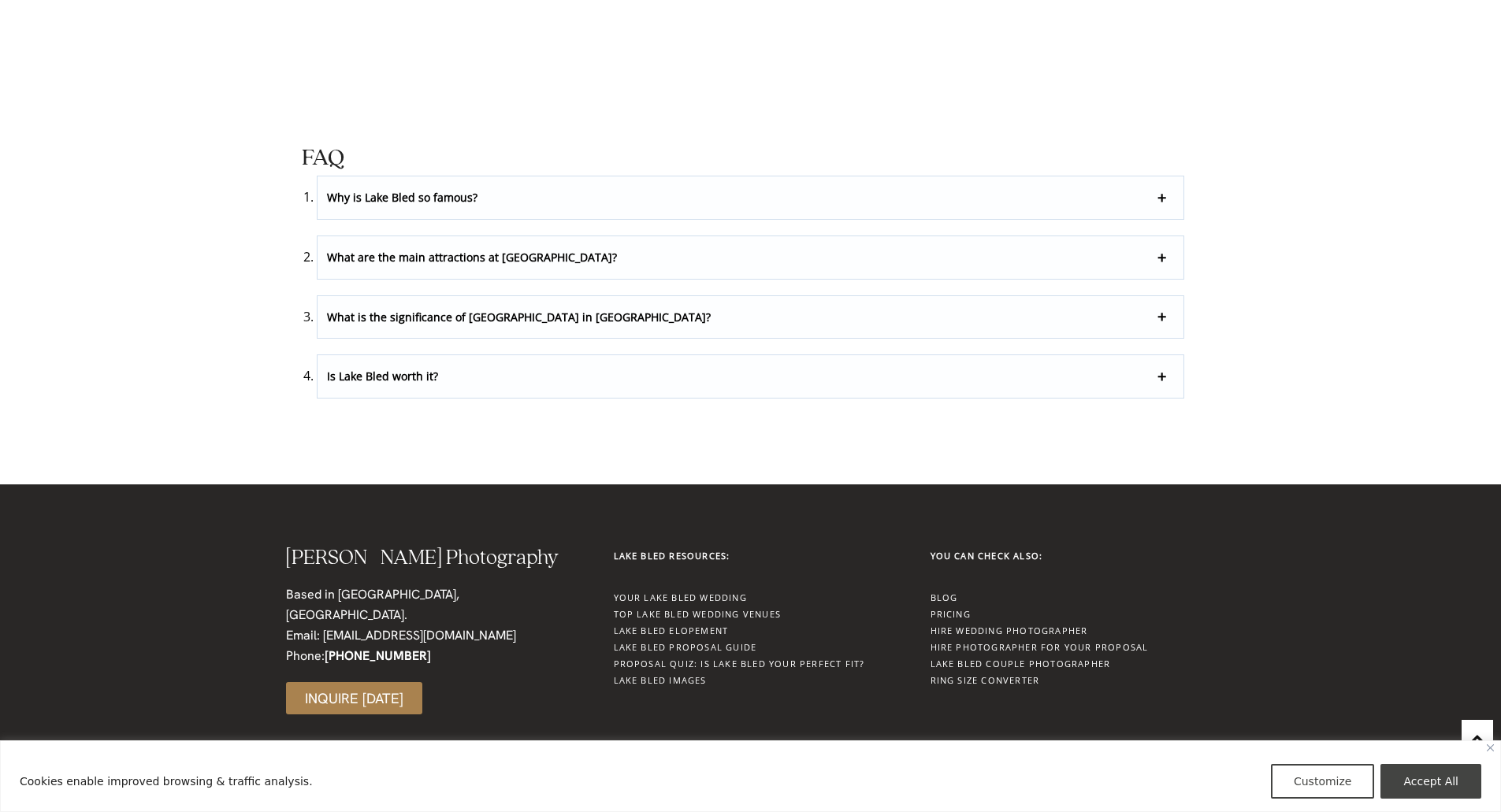
click at [395, 300] on p "What is the significance of Lake Bled in Slovenia?" at bounding box center [750, 317] width 866 height 42
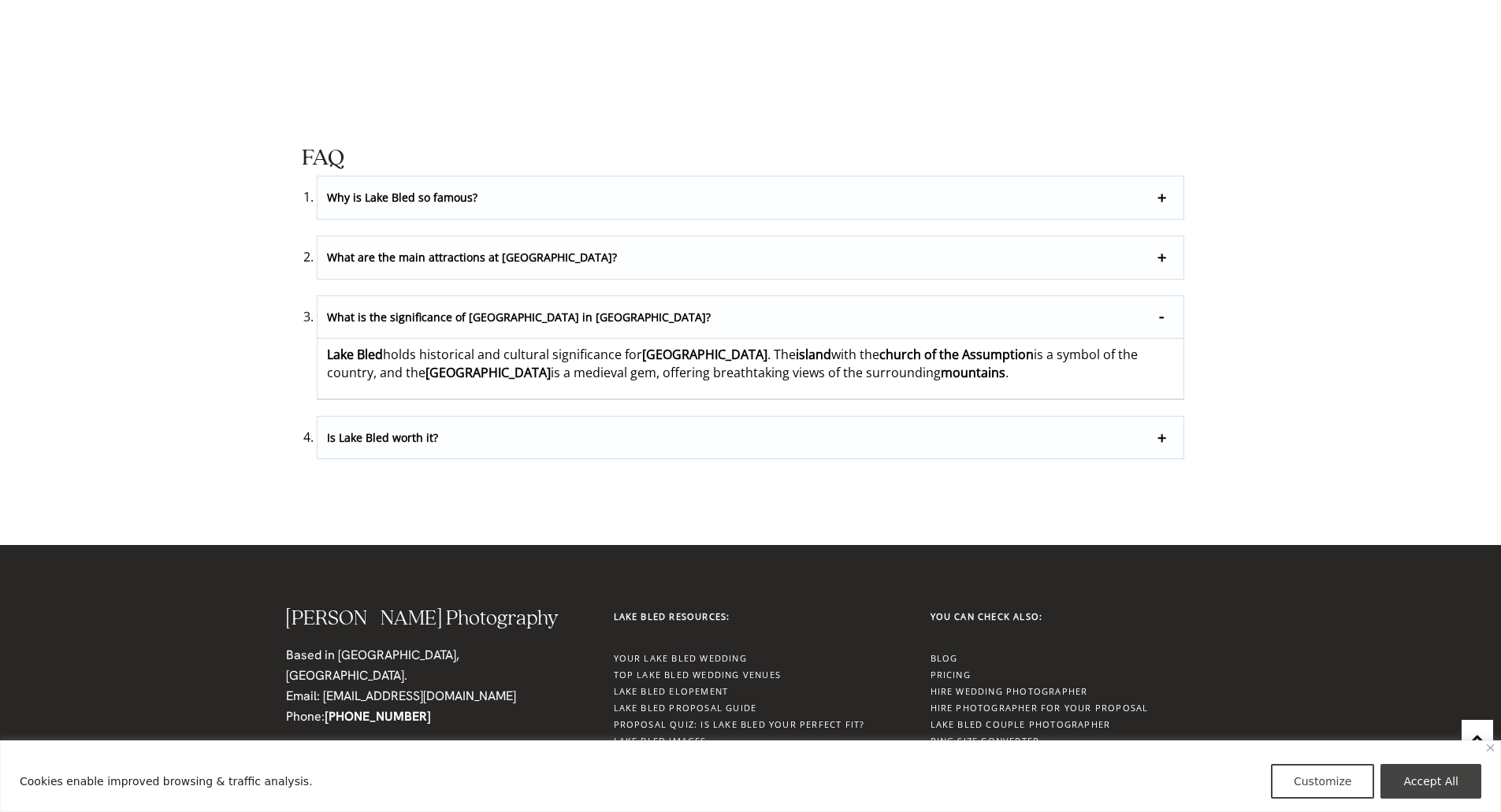
click at [397, 313] on p "What is the significance of Lake Bled in Slovenia?" at bounding box center [750, 318] width 866 height 43
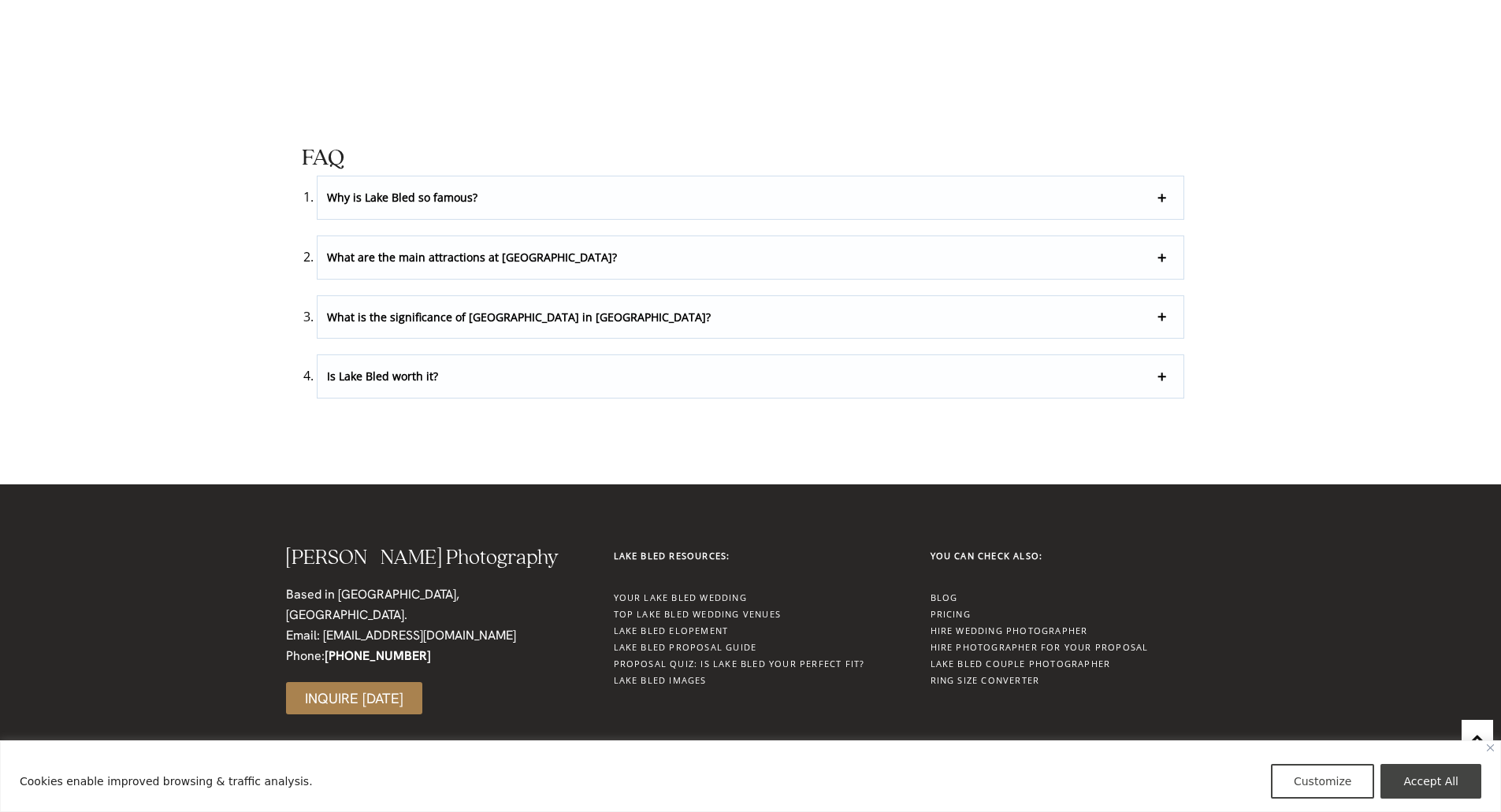
click at [374, 394] on p "Is Lake Bled worth it?" at bounding box center [750, 376] width 866 height 42
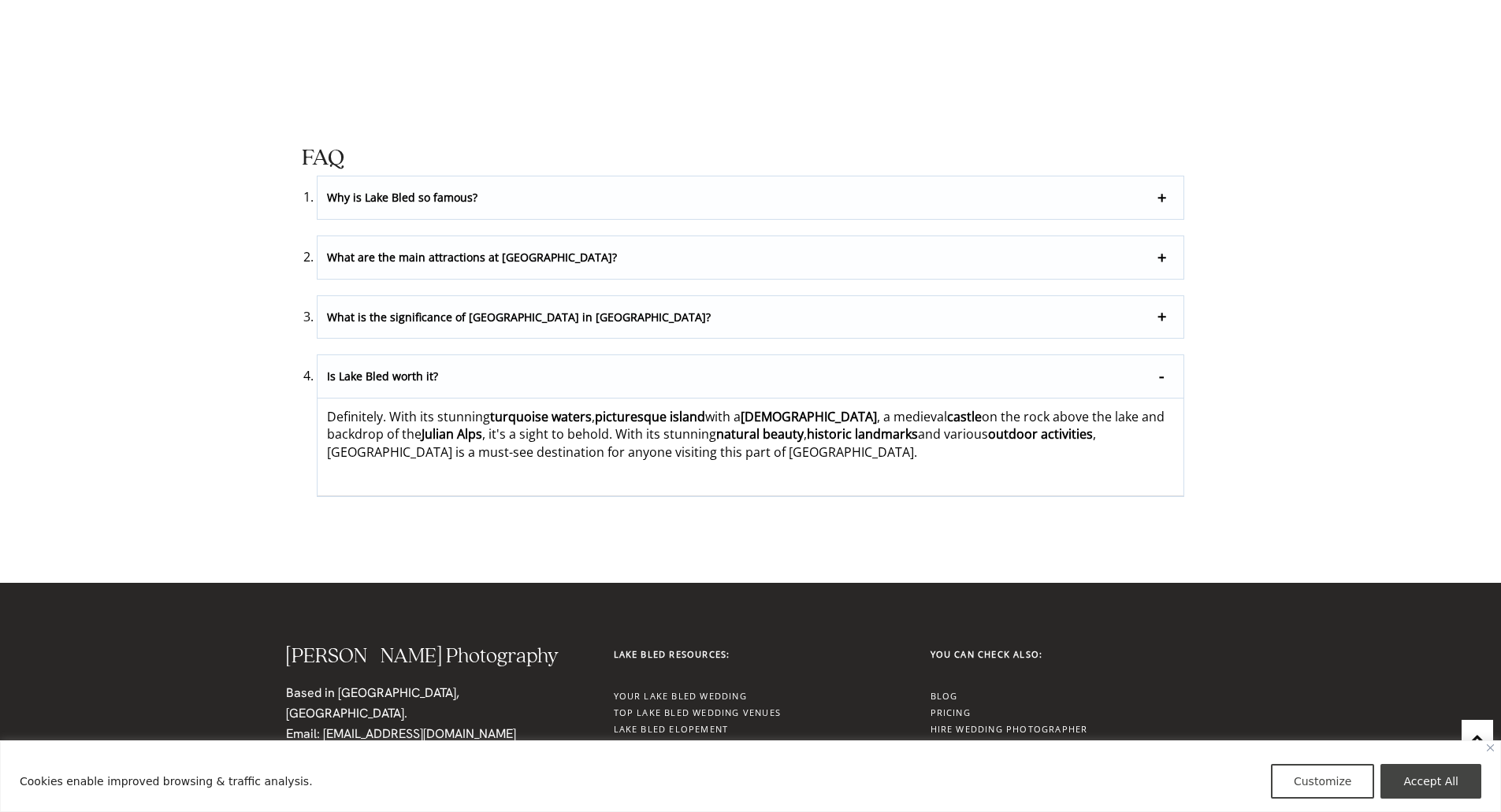
click at [374, 385] on p "Is Lake Bled worth it?" at bounding box center [750, 377] width 866 height 43
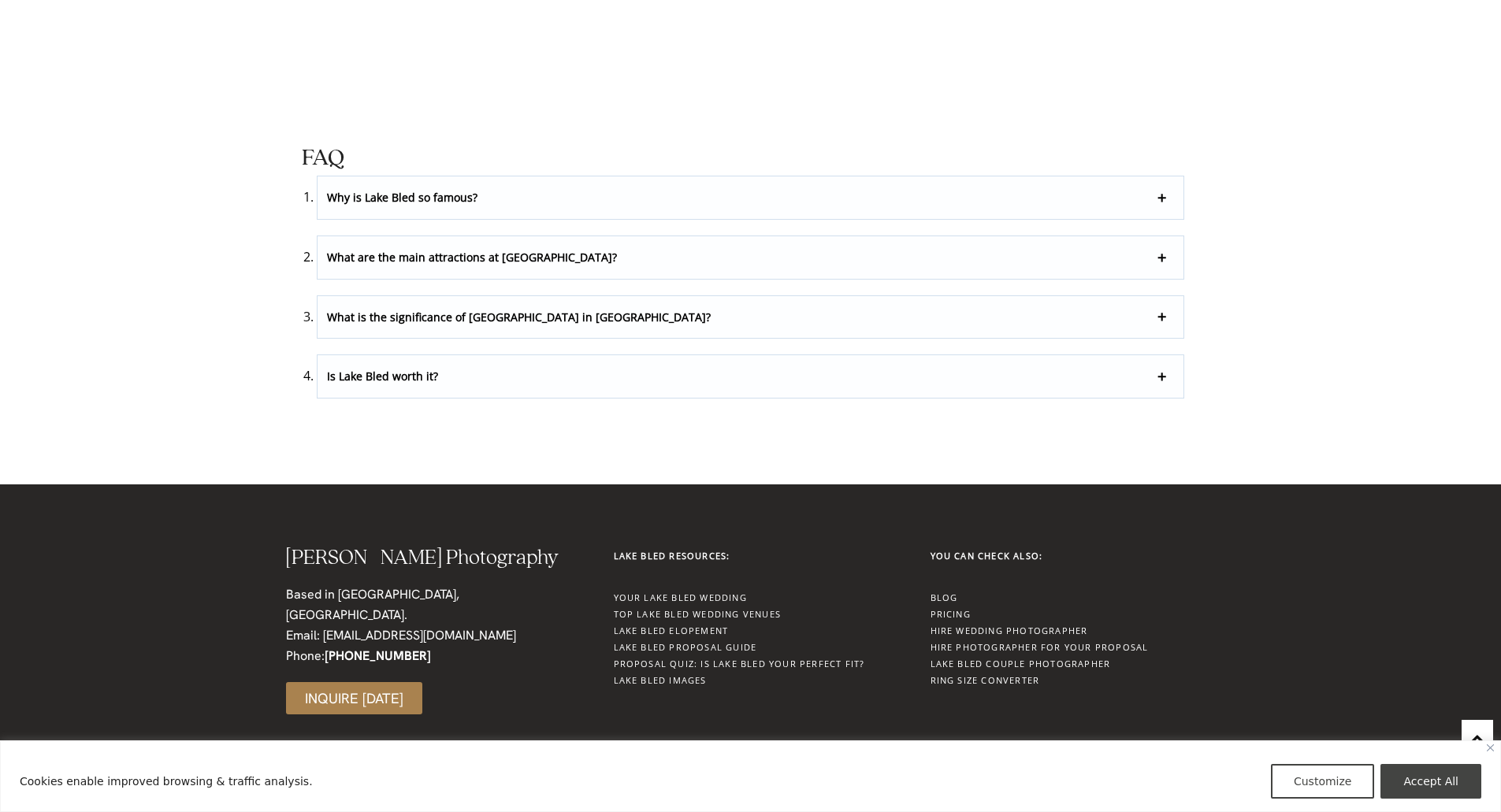
click at [953, 610] on link "Pricing" at bounding box center [951, 614] width 40 height 12
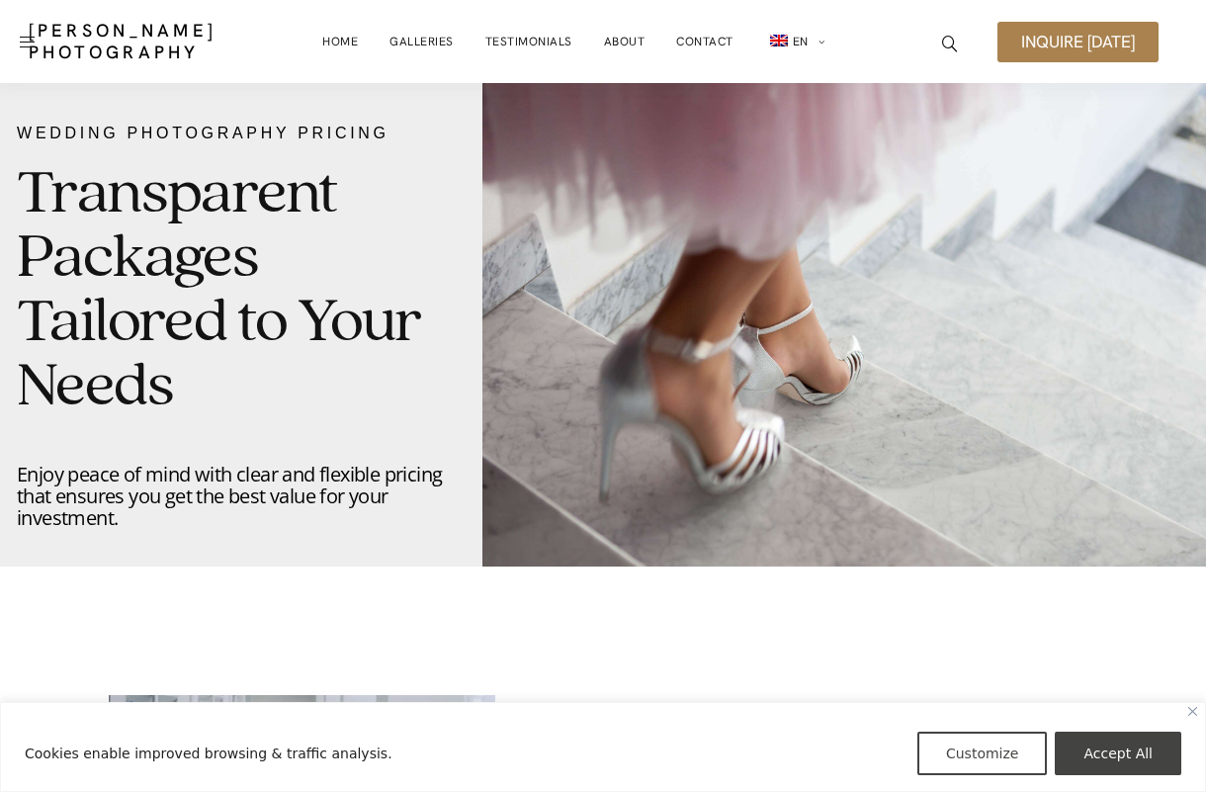
click at [1196, 29] on div "[PERSON_NAME] Photography Home Galleries Testimonials About Contact EN SL DE In…" at bounding box center [603, 41] width 1206 height 83
